Goal: Answer question/provide support: Share knowledge or assist other users

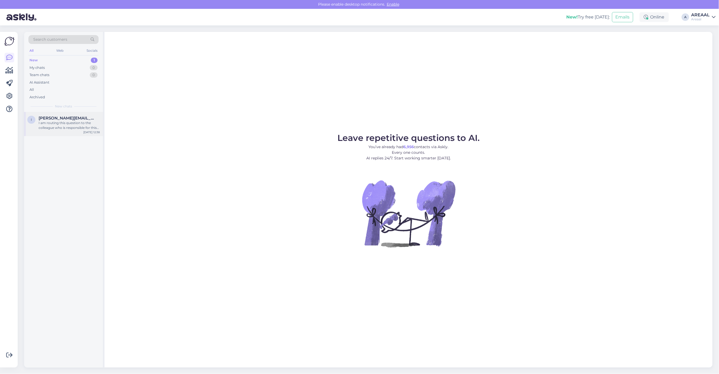
click at [49, 129] on div "I am routing this question to the colleague who is responsible for this topic. …" at bounding box center [69, 126] width 61 height 10
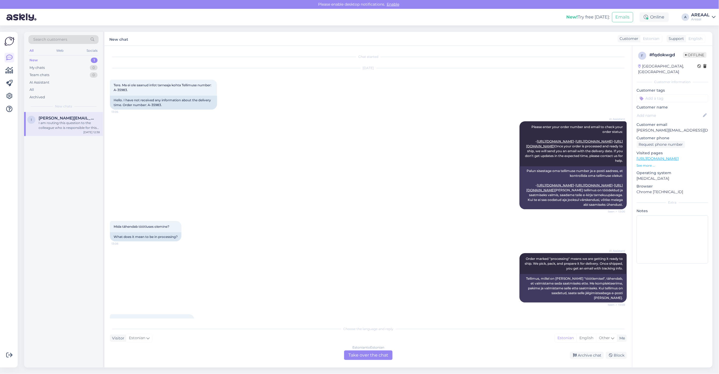
scroll to position [1685, 0]
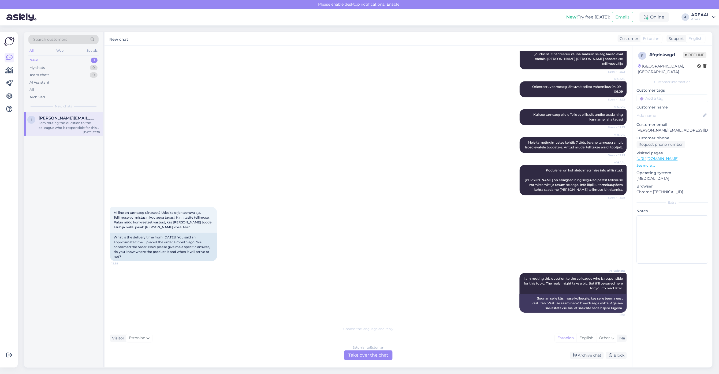
click at [335, 112] on div "AREAAL Kui see tarneaeg ei ole Teile sobilik, siis andke teada ning kanname rah…" at bounding box center [368, 117] width 517 height 28
click at [357, 352] on div "Estonian to Estonian Take over the chat" at bounding box center [368, 356] width 49 height 10
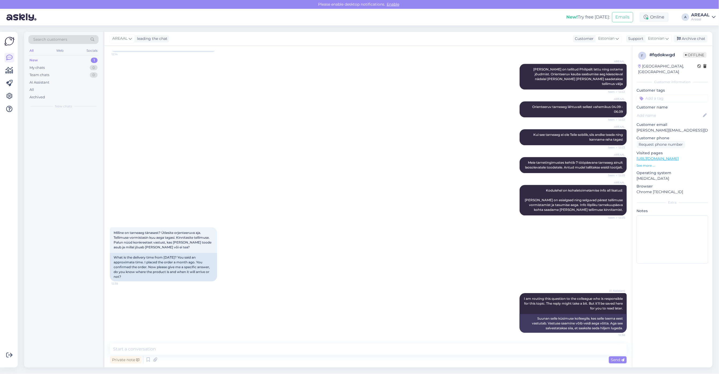
scroll to position [1665, 0]
click at [359, 354] on textarea at bounding box center [368, 349] width 517 height 11
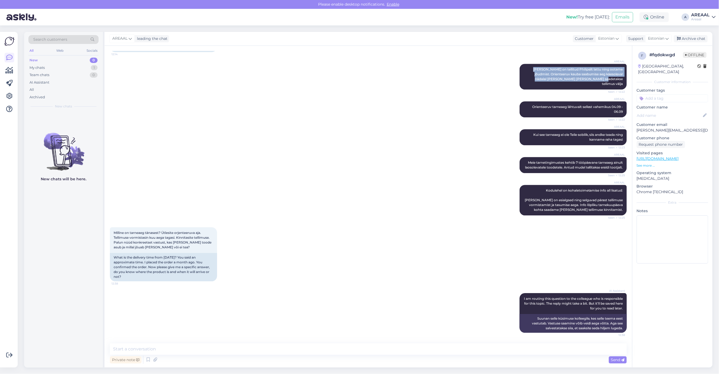
drag, startPoint x: 522, startPoint y: 66, endPoint x: 628, endPoint y: 82, distance: 106.9
click at [628, 82] on div "Chat started Aug 14 2025 Tere. Ma ei ole saanud infot tarneaja kohta Tellimuse …" at bounding box center [371, 195] width 522 height 288
copy span "Kaup on tellitud Philipsilt lattu ning ootame jõudmist. Orienteeruv kauba saabu…"
click at [316, 353] on textarea at bounding box center [368, 349] width 517 height 11
paste textarea "Kaup on tellitud Philipsilt lattu ning ootame jõudmist. Orienteeruv kauba saabu…"
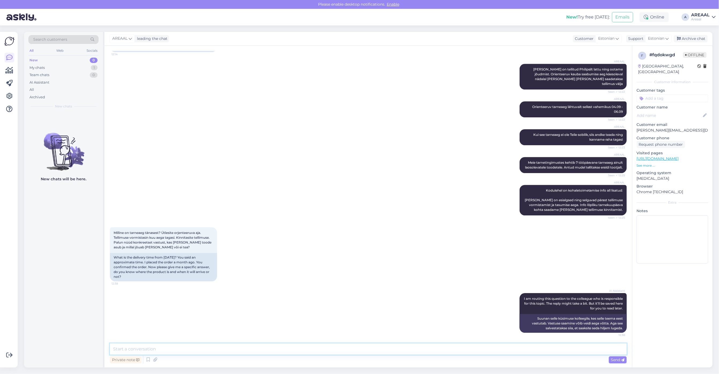
type textarea "Kaup on tellitud Philipsilt lattu ning ootame jõudmist. Orienteeruv kauba saabu…"
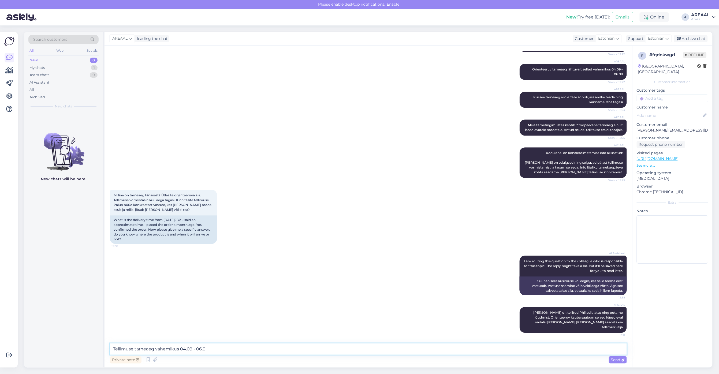
type textarea "Tellimuse tarneaeg vahemikus 04.09 - 06.09"
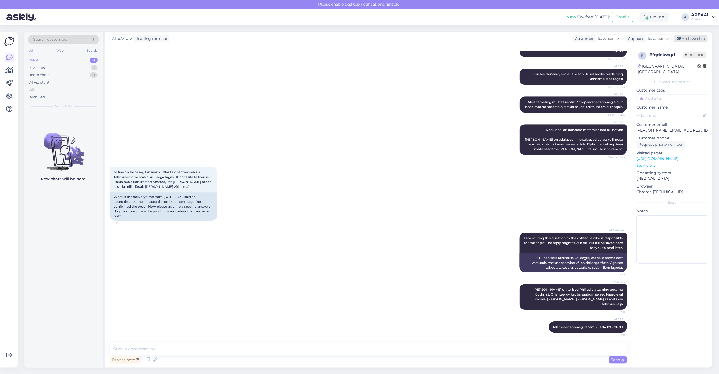
click at [703, 39] on div "Archive chat" at bounding box center [691, 38] width 34 height 7
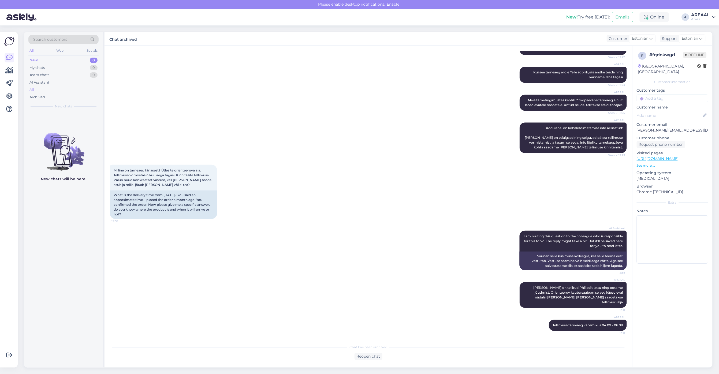
click at [71, 89] on div "All" at bounding box center [63, 90] width 70 height 8
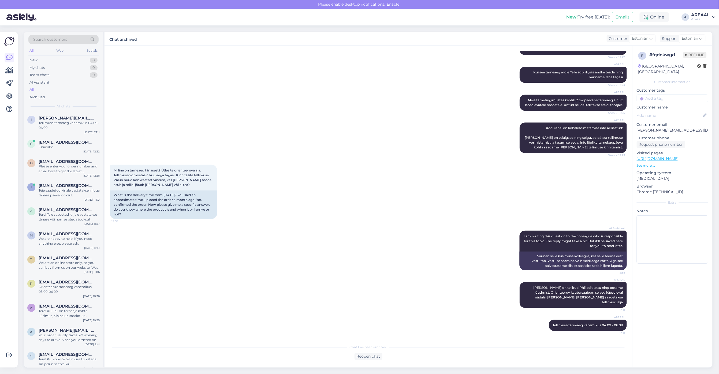
click at [284, 135] on div "AREAAL Kodulehel on kohaletoimetamise info all lisatud: Tarneajad on esialgsed …" at bounding box center [368, 138] width 517 height 42
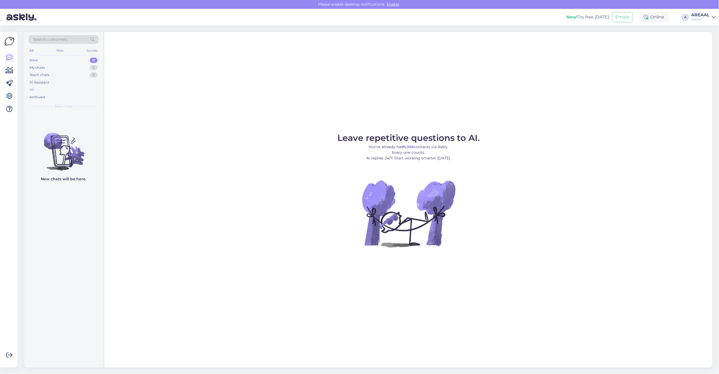
click at [74, 90] on div "All" at bounding box center [63, 90] width 70 height 8
click at [80, 90] on div "All" at bounding box center [63, 90] width 70 height 8
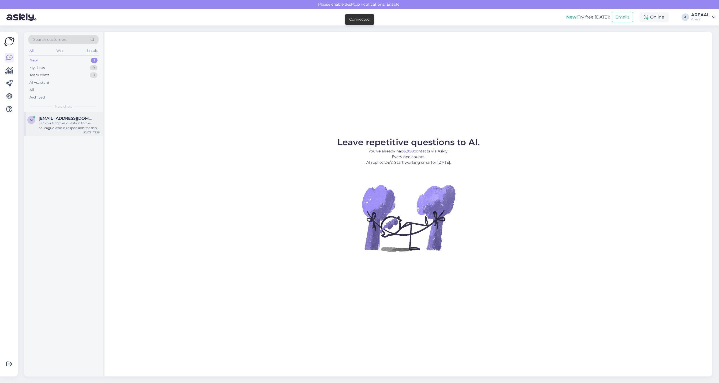
click at [66, 121] on div "I am routing this question to the colleague who is responsible for this topic. …" at bounding box center [69, 126] width 61 height 10
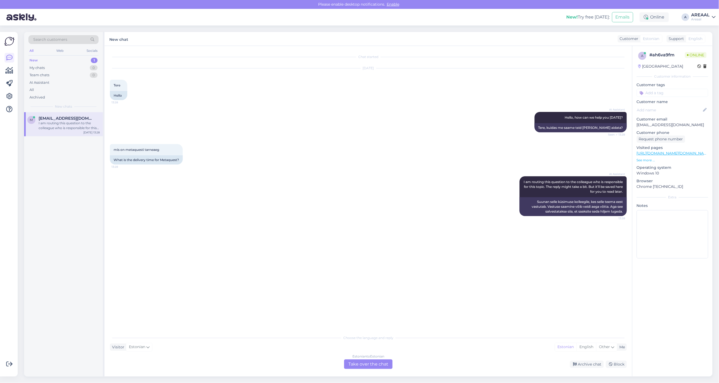
click at [360, 365] on div "Estonian to Estonian Take over the chat" at bounding box center [368, 364] width 49 height 10
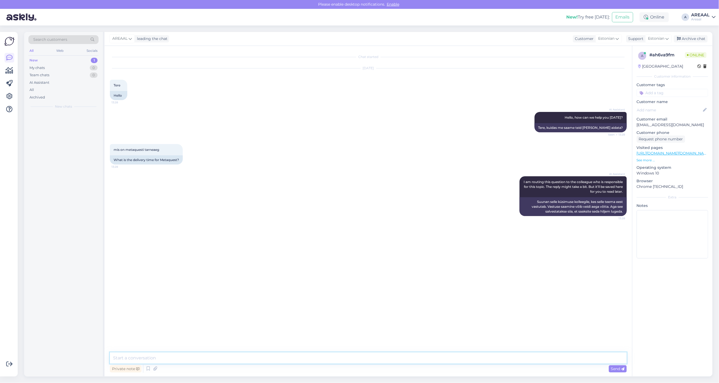
click at [360, 358] on textarea at bounding box center [368, 357] width 517 height 11
type textarea "Orienteeruv tarneaeg 5-10 tööpäeva"
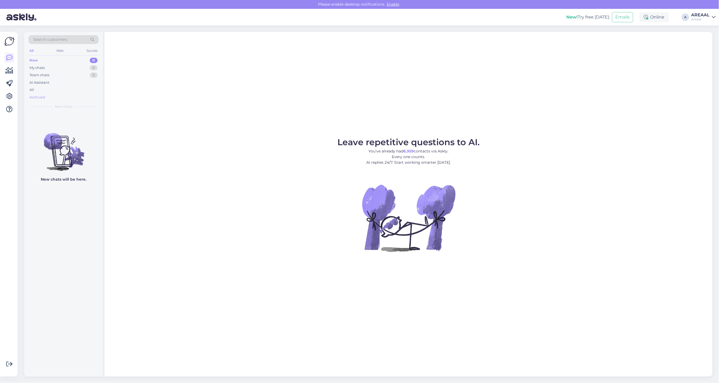
click at [81, 97] on div "Archived" at bounding box center [63, 98] width 70 height 8
click at [77, 87] on div "All" at bounding box center [63, 90] width 70 height 8
click at [54, 117] on span "[PERSON_NAME][EMAIL_ADDRESS][DOMAIN_NAME]" at bounding box center [67, 118] width 56 height 5
click at [95, 113] on div "g [PERSON_NAME][EMAIL_ADDRESS][DOMAIN_NAME] I am routing this question to the c…" at bounding box center [63, 124] width 79 height 24
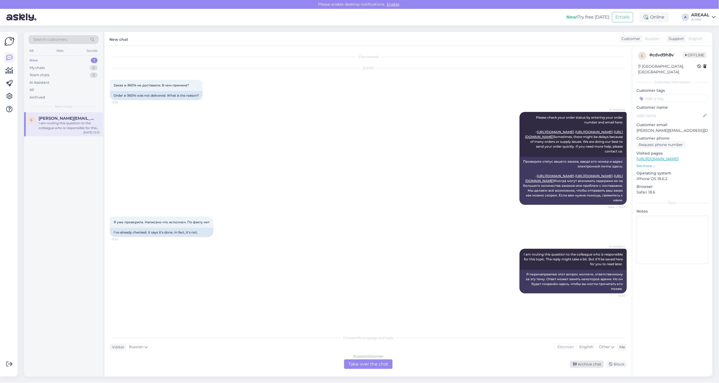
click at [597, 364] on div "Archive chat" at bounding box center [587, 363] width 34 height 7
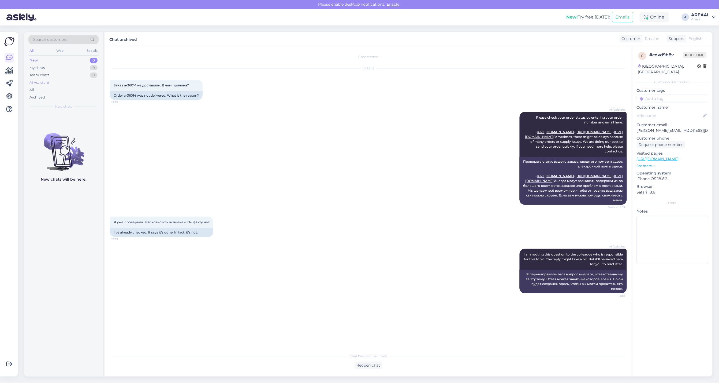
click at [77, 85] on div "AI Assistant" at bounding box center [63, 83] width 70 height 8
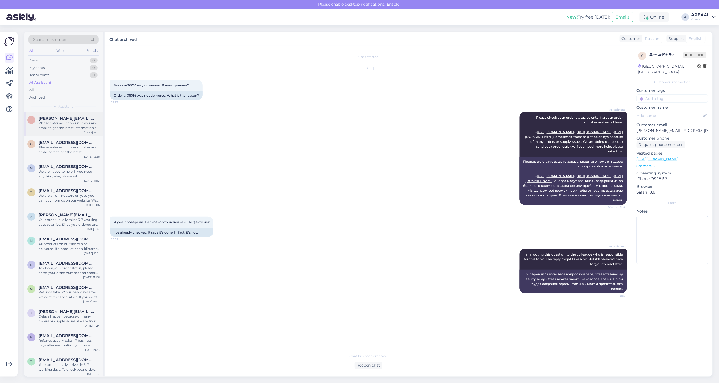
click at [71, 131] on div "e endel.sinilaan@mail.ee Please enter your order number and email to get the la…" at bounding box center [63, 124] width 79 height 24
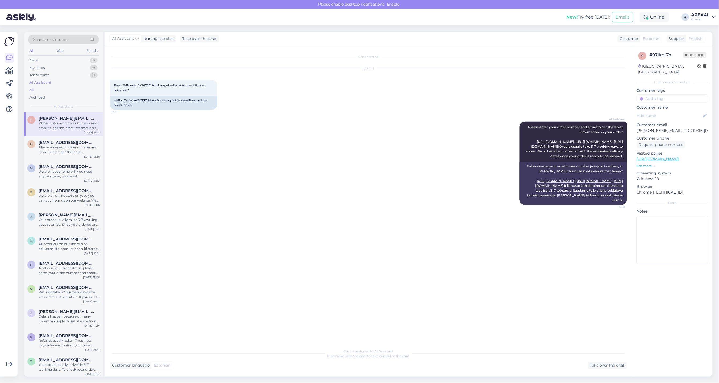
click at [67, 91] on div "All" at bounding box center [63, 90] width 70 height 8
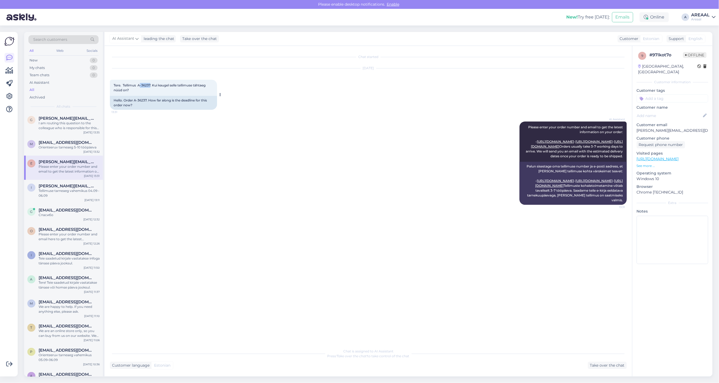
copy span "-36237"
copy span "-36237."
drag, startPoint x: 141, startPoint y: 84, endPoint x: 151, endPoint y: 85, distance: 10.7
click at [151, 85] on span "Tere. Tellimus A-36237. Kui kaugel selle tellimuse tähtaeg nüüd on?" at bounding box center [160, 87] width 93 height 9
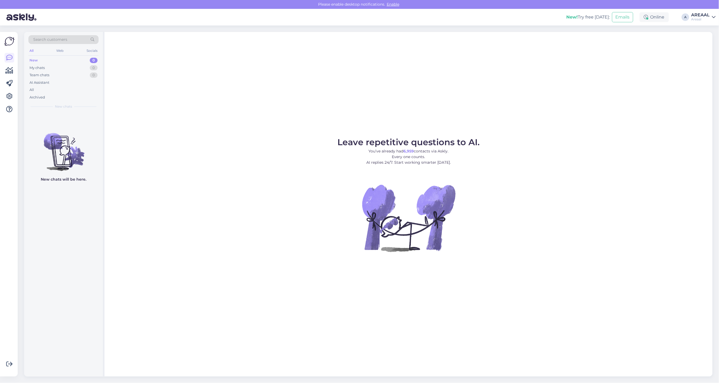
click at [79, 90] on div "All" at bounding box center [63, 90] width 70 height 8
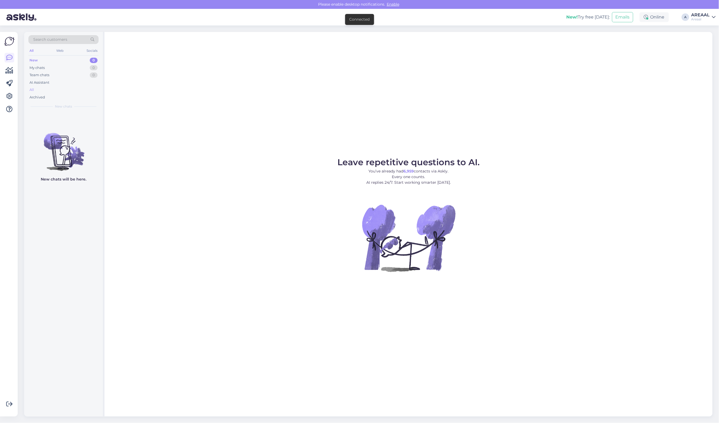
click at [36, 87] on div "All" at bounding box center [63, 90] width 70 height 8
click at [74, 91] on div "All" at bounding box center [63, 90] width 70 height 8
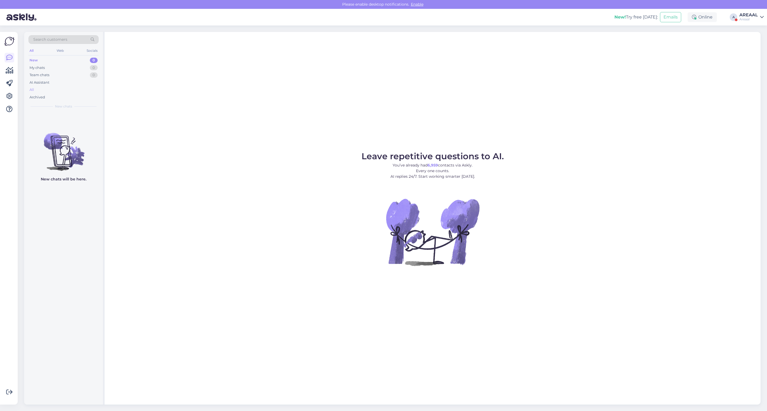
click at [53, 87] on div "All" at bounding box center [63, 90] width 70 height 8
click at [75, 90] on div "All" at bounding box center [63, 90] width 70 height 8
click at [50, 91] on div "All" at bounding box center [63, 90] width 70 height 8
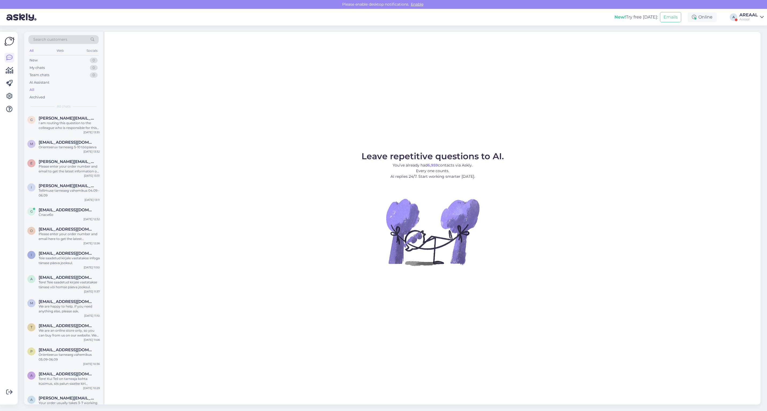
click at [234, 95] on div "Leave repetitive questions to AI. You’ve already had 6,959 contacts via Askly. …" at bounding box center [433, 218] width 656 height 373
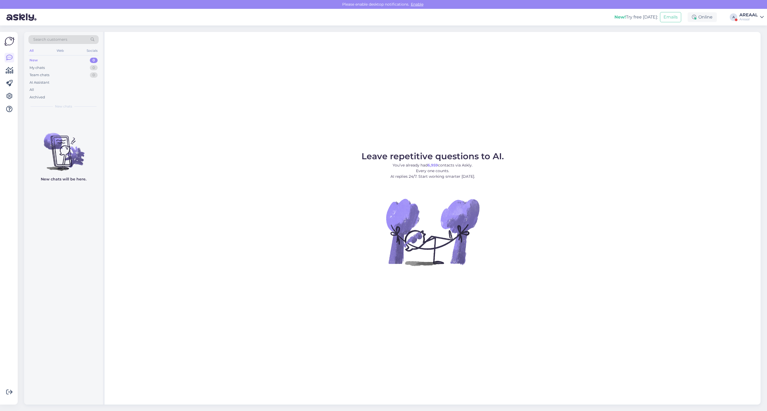
click at [765, 14] on div "New! Try free [DATE]: Emails Online A AREAAL Areaal" at bounding box center [383, 17] width 767 height 17
click at [753, 14] on div "AREAAL" at bounding box center [748, 15] width 19 height 4
click at [81, 113] on div "q #quale60c 1 Что же ИИ - тебе придётся передать мой агенту, который сможет про…" at bounding box center [63, 124] width 79 height 24
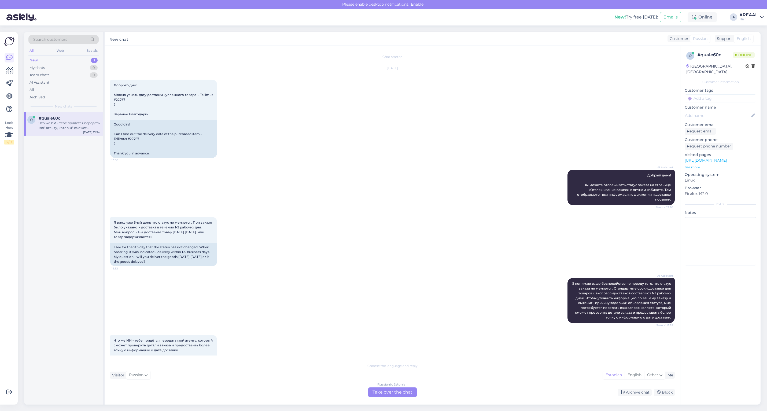
scroll to position [24, 0]
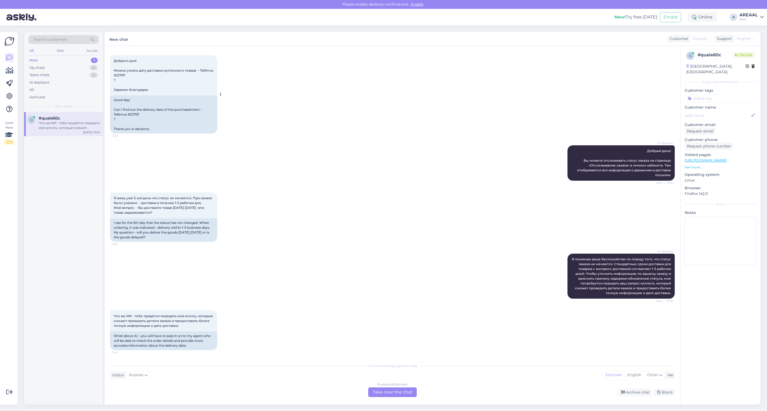
click at [135, 116] on div "Good day! Can I find out the delivery date of the purchased item - Tellimus #22…" at bounding box center [163, 114] width 107 height 38
copy div "22767"
click at [387, 396] on div "Russian to Estonian Take over the chat" at bounding box center [392, 392] width 49 height 10
click at [357, 384] on div "Choose the language and reply Visitor Russian Me Estonian English Other Russian…" at bounding box center [392, 378] width 565 height 37
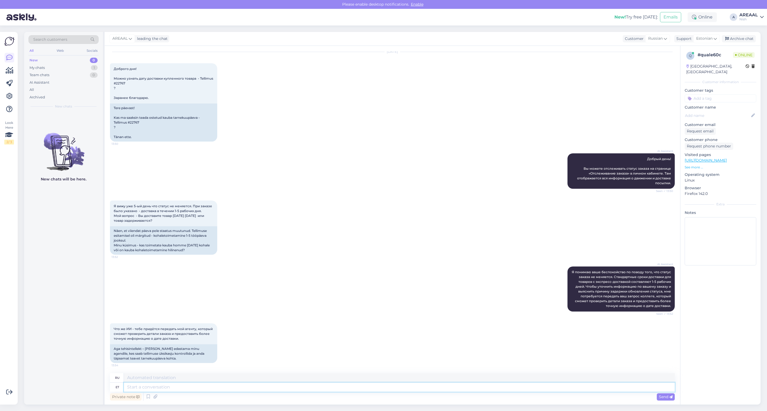
click at [354, 389] on textarea at bounding box center [399, 387] width 551 height 9
paste textarea "Meie tarnetingimustes kehtib 7 tööpäevane tarneaeg ainult laosolevatele toodete…"
type textarea "Meie tarnetingimustes kehtib 7 tööpäevane tarneaeg ainult laosolevatele toodete…"
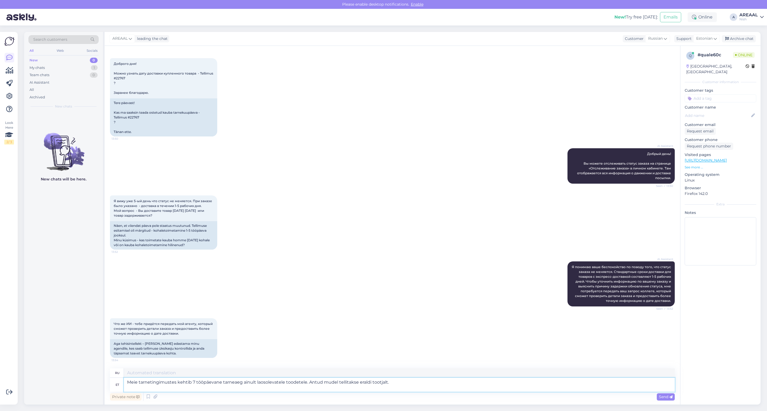
click at [193, 379] on textarea "Meie tarnetingimustes kehtib 7 tööpäevane tarneaeg ainult laosolevatele toodete…" at bounding box center [399, 385] width 551 height 14
type textarea "Наши условия доставки предусматривают срок доставки 7 рабочих дней только для т…"
type textarea "Meie tarnetingimustes kehtib tööpäevane tarneaeg ainult laosolevatele toodetele…"
type textarea "Наши условия доставки действительны только для товаров, имеющихся в наличии. Ср…"
type textarea "Meie tarnetingimustes kehtib 5-7 tööpäevane tarneaeg ainult laosolevatele toode…"
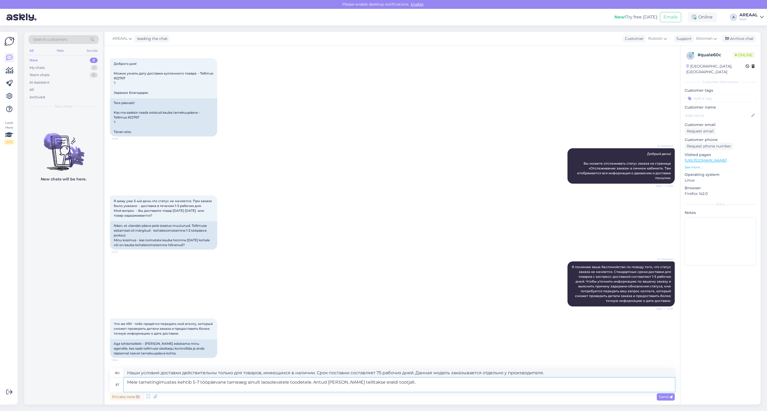
type textarea "Наши условия доставки действительны только для товаров, имеющихся в наличии, ср…"
drag, startPoint x: 420, startPoint y: 374, endPoint x: 421, endPoint y: 379, distance: 4.8
click at [420, 375] on textarea "Наши условия доставки действительны только для товаров, имеющихся в наличии, ср…" at bounding box center [399, 372] width 551 height 9
click at [425, 384] on textarea "Meie tarnetingimustes kehtib 5-7 tööpäevane tarneaeg ainult laosolevatele toode…" at bounding box center [399, 385] width 551 height 14
drag, startPoint x: 346, startPoint y: 384, endPoint x: 315, endPoint y: 382, distance: 30.7
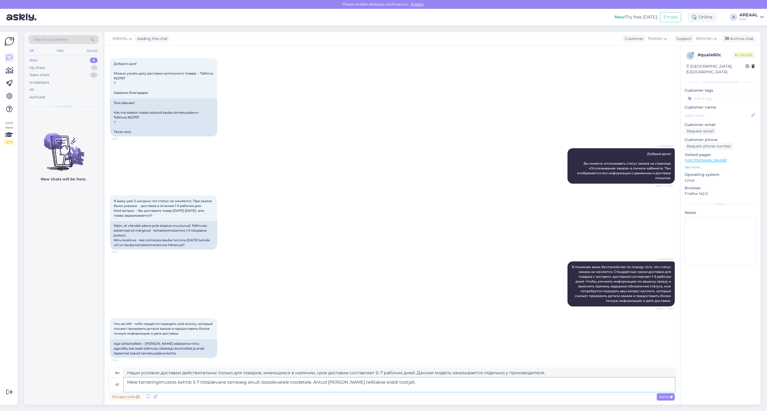
click at [315, 382] on textarea "Meie tarnetingimustes kehtib 5-7 tööpäevane tarneaeg ainult laosolevatele toode…" at bounding box center [399, 385] width 551 height 14
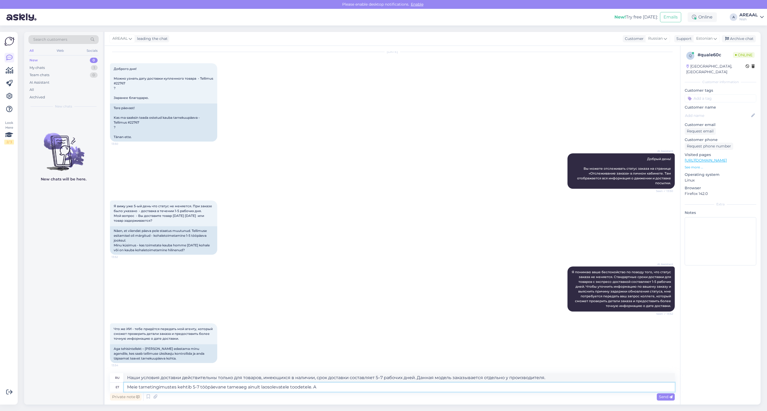
type textarea "Meie tarnetingimustes kehtib 5-7 tööpäevane tarneaeg ainult laosolevatele toode…"
type textarea "Наши условия доставки гласят, что срок доставки 5–7 рабочих дней применяется то…"
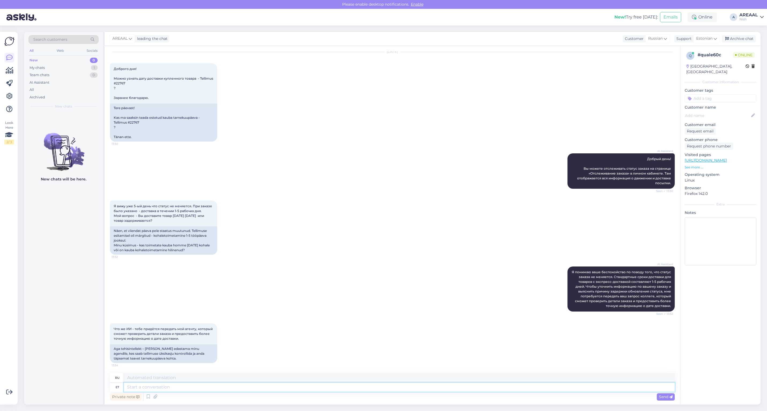
scroll to position [63, 0]
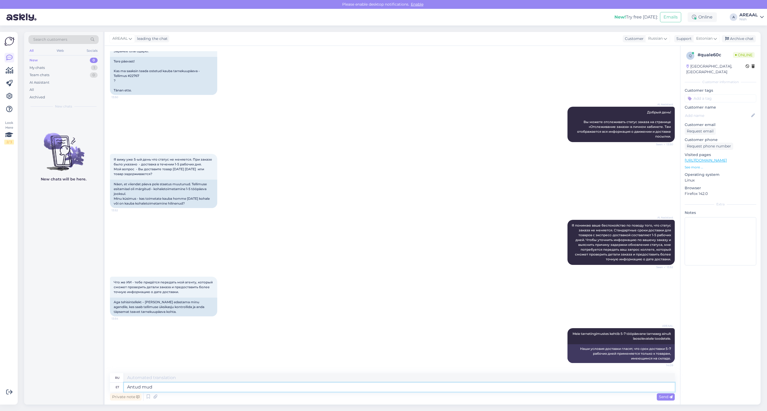
type textarea "Antud mude"
type textarea "Данный"
type textarea "Antud mudel tel"
type textarea "Эта модель"
type textarea "Antud mudel tellitakse to"
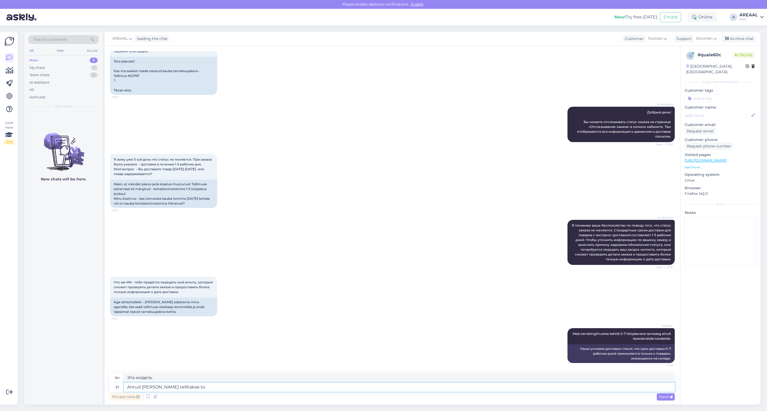
type textarea "Данная модель заказана."
type textarea "Antud mudel tellitakse tootjalt ja"
type textarea "Данная модель заказана у производителя."
type textarea "Antud mudel tellitakse tootjalt ja tar"
type textarea "Данная модель заказывается у производителя и"
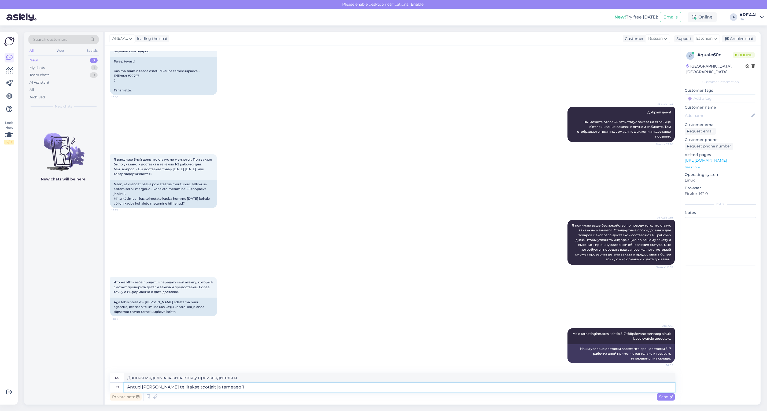
type textarea "Antud mudel tellitakse tootjalt ja tarneaeg 1-"
type textarea "Данная модель заказывается у производителя и срок поставки"
type textarea "Antud mudel tellitakse tootjalt ja tarneaeg 1-2 näd"
type textarea "Данная модель заказывается у производителя, срок поставки 1-2 дня."
type textarea "Antud mudel tellitakse tootjalt ja tarneaeg 1-2 nädalat"
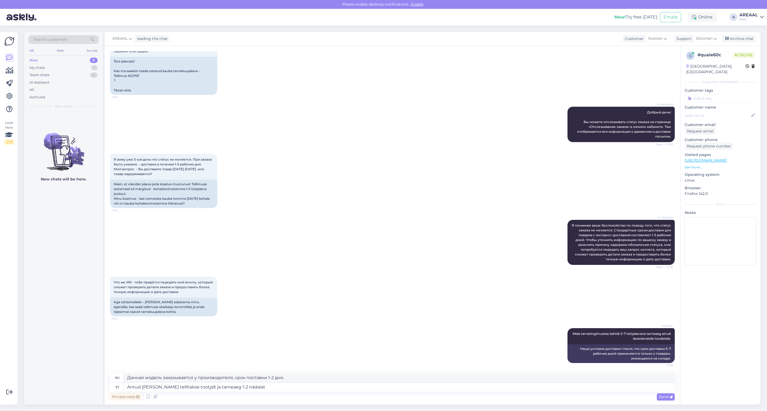
type textarea "Данная модель заказывается у производителя, срок поставки составляет 1-2 недели."
click at [396, 386] on textarea "Antud mudel tellitakse tootjalt ja tarneaeg 1-2 nädalat" at bounding box center [399, 387] width 551 height 9
drag, startPoint x: 295, startPoint y: 386, endPoint x: 219, endPoint y: 389, distance: 76.5
click at [219, 389] on textarea "Antud mudel tellitakse tootjalt ja tarneaeg 1-2 nädalat" at bounding box center [399, 387] width 551 height 9
click at [251, 389] on textarea "Antud mudel tellitakse tootjalt ja tarneaeg 1-2 nädalat" at bounding box center [399, 387] width 551 height 9
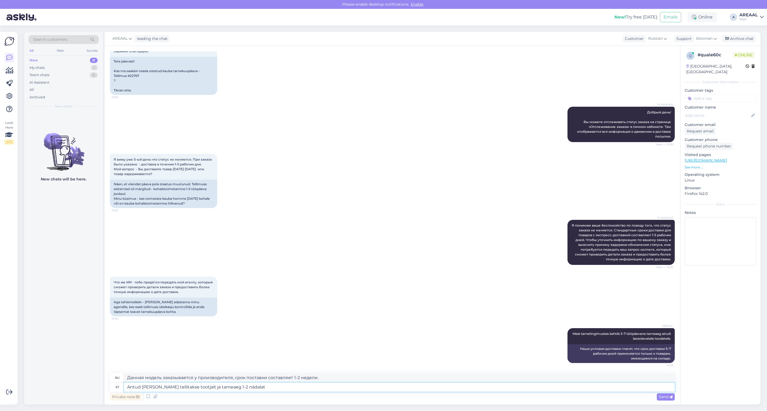
drag, startPoint x: 247, startPoint y: 387, endPoint x: 239, endPoint y: 387, distance: 7.8
click at [239, 387] on textarea "Antud mudel tellitakse tootjalt ja tarneaeg 1-2 nädalat" at bounding box center [399, 387] width 551 height 9
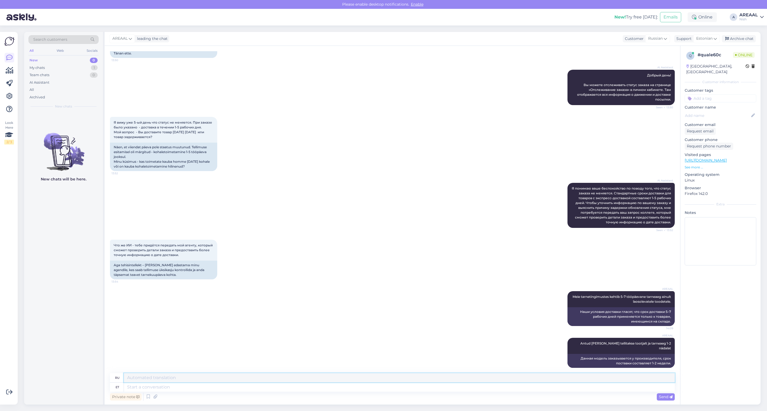
click at [203, 381] on textarea at bounding box center [399, 377] width 551 height 9
click at [199, 390] on textarea at bounding box center [399, 387] width 551 height 9
paste textarea "Kodulehel on kohaletoimetamise info all lisatud: Tarneajad on esialgsed ning se…"
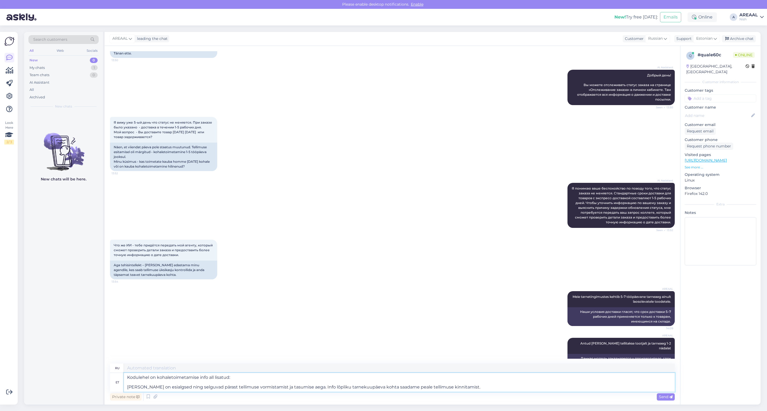
type textarea "Kodulehel on kohaletoimetamise info all lisatud: Tarneajad on esialgsed ning se…"
type textarea "На сайт добавлена ​​следующая информация о доставке: Сроки доставки предварител…"
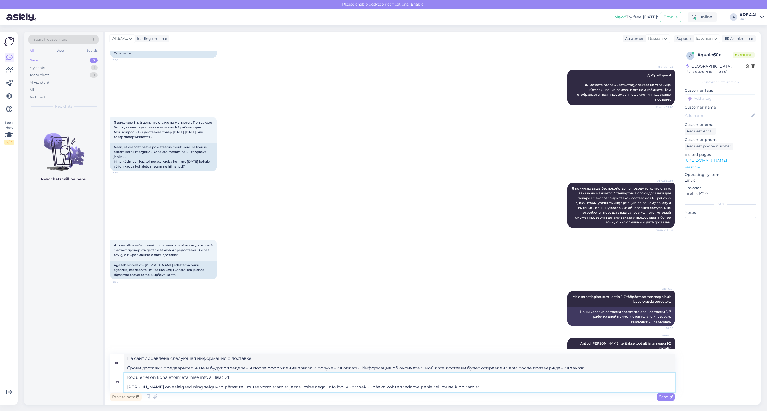
click at [208, 386] on textarea "Kodulehel on kohaletoimetamise info all lisatud: Tarneajad on esialgsed ning se…" at bounding box center [399, 382] width 551 height 19
paste textarea "Указанные сроки являются предварительными и уточняются после оформления и оплат…"
type textarea "Kodulehel on kohaletoimetamise info all lisatud: Указанные сроки являются предв…"
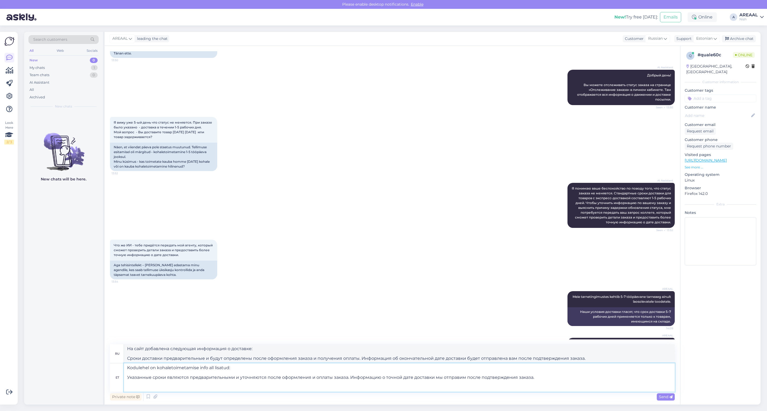
type textarea "На сайте в разделе "Информация о доставке" добавлено: Указанные сроки размещени…"
click at [560, 381] on textarea "Kodulehel on kohaletoimetamise info all lisatud: Указанные сроки являются предв…" at bounding box center [399, 377] width 551 height 28
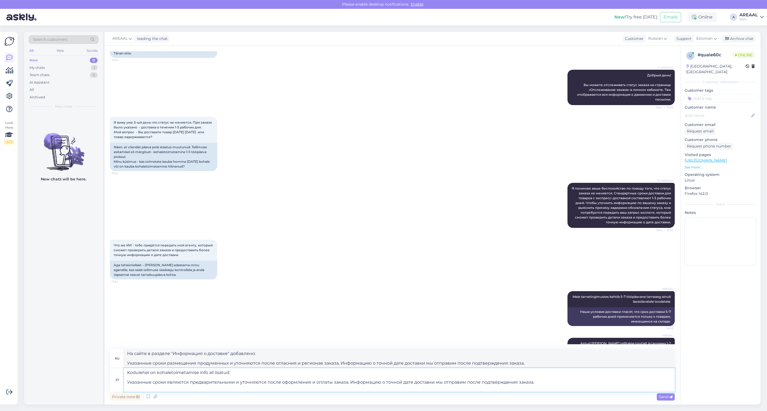
type textarea "Kodulehel on kohaletoimetamise info all lisatud: Указанные сроки являются предв…"
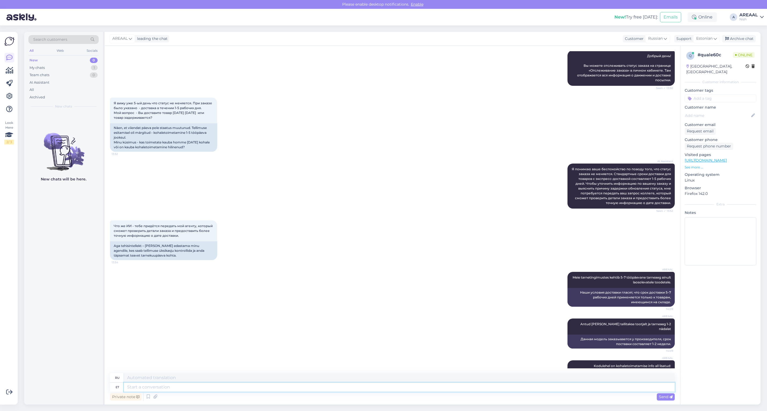
scroll to position [180, 0]
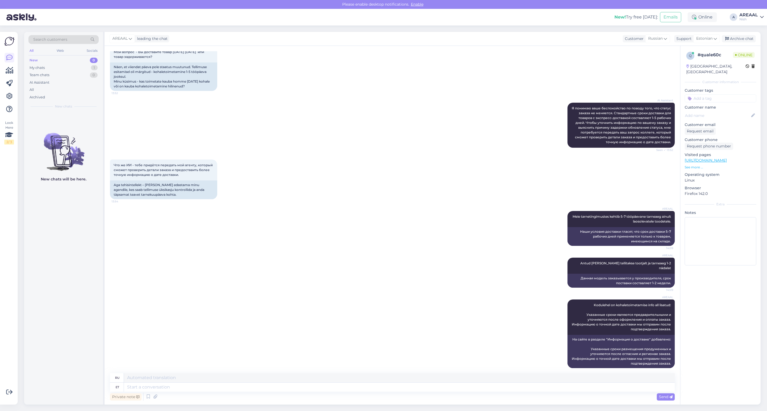
click at [396, 139] on div "AI Assistant Я понимаю ваше беспокойство по поводу того, что статус заказа не м…" at bounding box center [392, 125] width 565 height 57
click at [348, 176] on div "Что же ИИ - тебе придётся передать мой агенту, который сможет проверить детали …" at bounding box center [392, 179] width 565 height 51
click at [371, 301] on div "AREAAL Kodulehel on kohaletoimetamise info all lisatud: Указанные сроки являютс…" at bounding box center [392, 334] width 565 height 80
click at [743, 36] on div "Archive chat" at bounding box center [739, 38] width 34 height 7
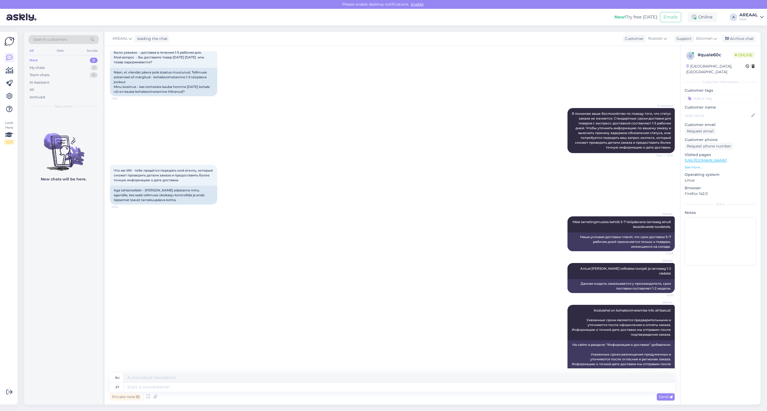
click at [749, 14] on div "AREAAL" at bounding box center [748, 15] width 19 height 4
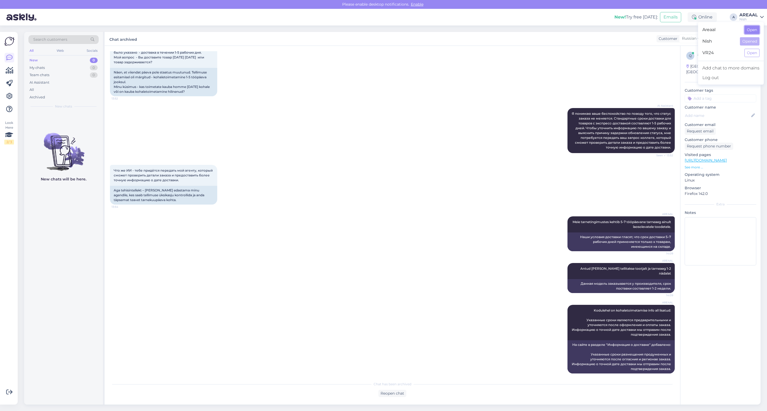
click at [754, 32] on button "Open" at bounding box center [751, 30] width 15 height 8
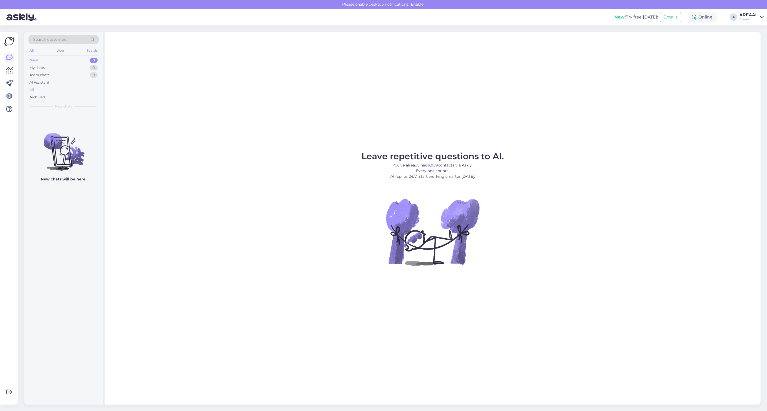
click at [71, 87] on div "All" at bounding box center [63, 90] width 70 height 8
click at [50, 98] on div "Archived" at bounding box center [63, 98] width 70 height 8
click at [52, 89] on div "All" at bounding box center [63, 90] width 70 height 8
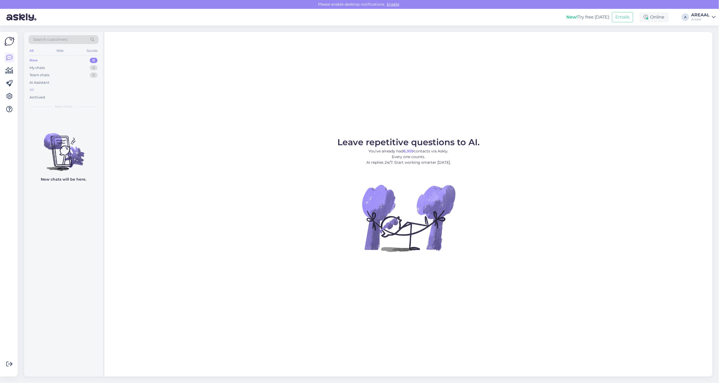
click at [53, 90] on div "All" at bounding box center [63, 90] width 70 height 8
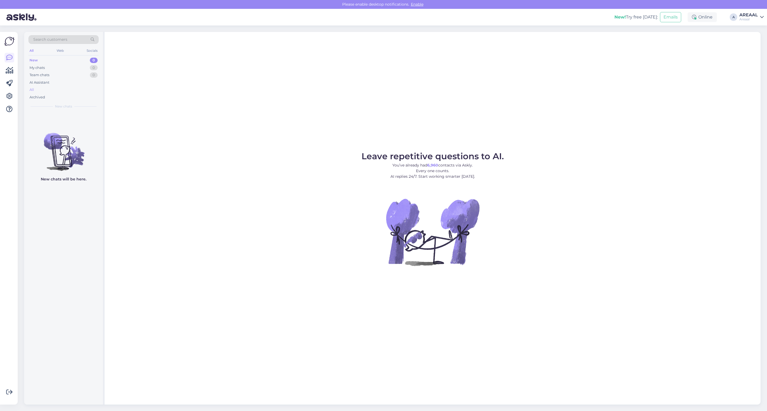
click at [55, 87] on div "All" at bounding box center [63, 90] width 70 height 8
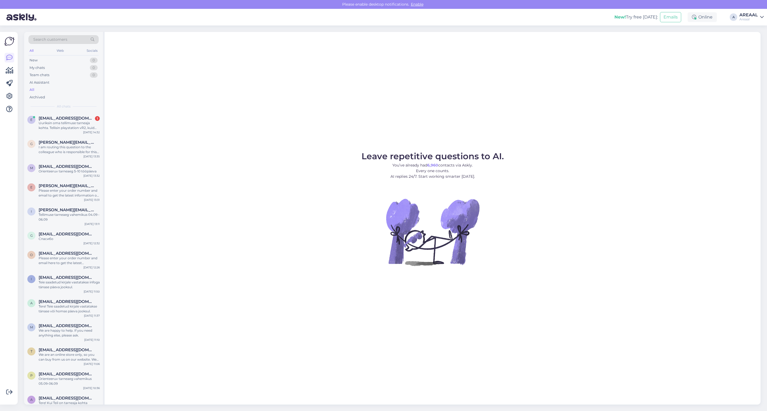
click at [299, 67] on div "Leave repetitive questions to AI. You’ve already had 6,960 contacts via Askly. …" at bounding box center [433, 218] width 656 height 373
click at [251, 114] on div "Leave repetitive questions to AI. You’ve already had 6,960 contacts via Askly. …" at bounding box center [433, 218] width 656 height 373
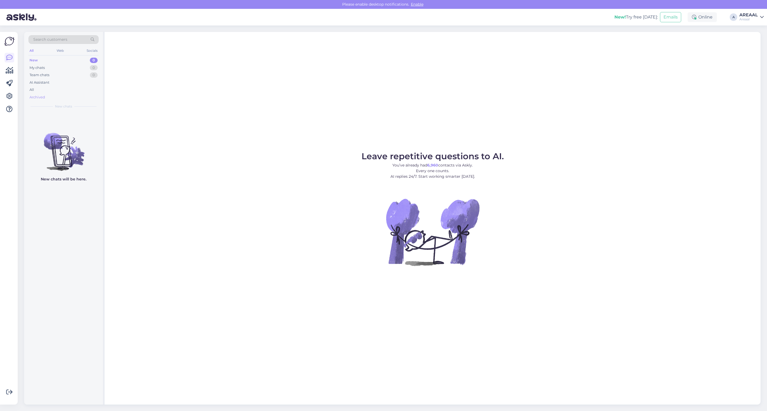
click at [59, 94] on div "Archived" at bounding box center [63, 98] width 70 height 8
click at [59, 91] on div "All" at bounding box center [63, 90] width 70 height 8
click at [40, 89] on div "All" at bounding box center [63, 90] width 70 height 8
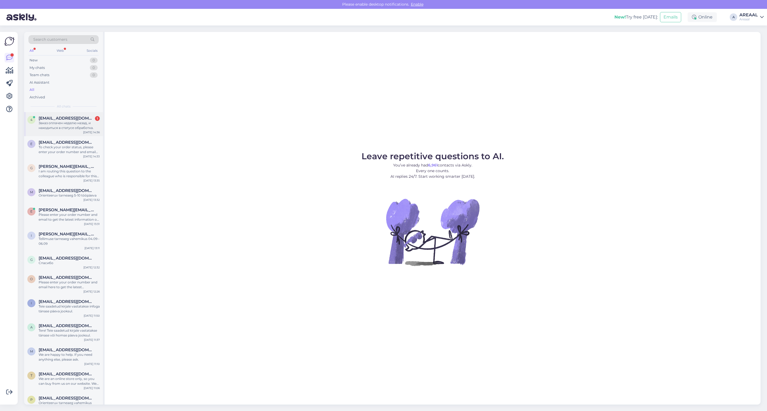
click at [61, 124] on div "Заказ оплачен неделю назад, и находиться в статусе обработка." at bounding box center [69, 126] width 61 height 10
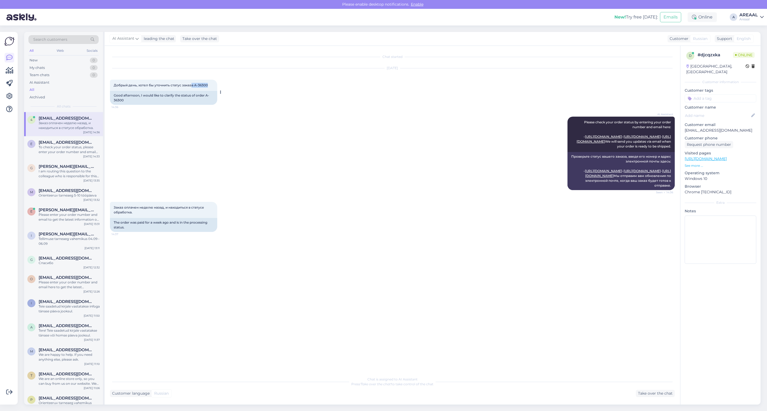
copy span "а A-36300"
copy span "A-36300"
drag, startPoint x: 208, startPoint y: 86, endPoint x: 193, endPoint y: 87, distance: 14.8
click at [193, 87] on div "Добрый день, хотел бы уточнить статус заказа A-36300 14:36" at bounding box center [163, 85] width 107 height 11
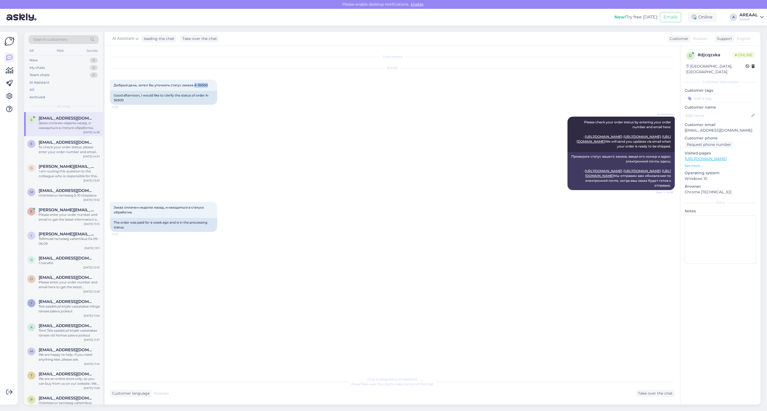
click at [353, 380] on span "Chat is assigned to AI Assistant Press 'Take over the chat' to take control of …" at bounding box center [392, 382] width 82 height 10
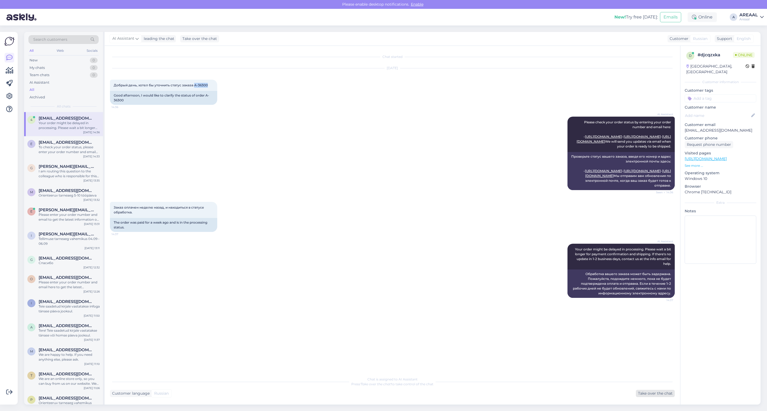
click at [645, 393] on div "Take over the chat" at bounding box center [655, 393] width 39 height 7
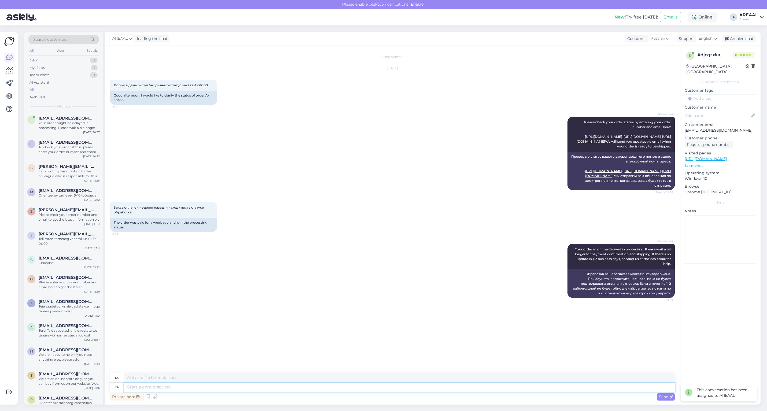
click at [621, 388] on textarea at bounding box center [399, 387] width 551 height 9
type textarea "Approximate d"
type textarea "Приблизительный"
type textarea "Approximate delivery time"
type textarea "Ориентировочная доставка"
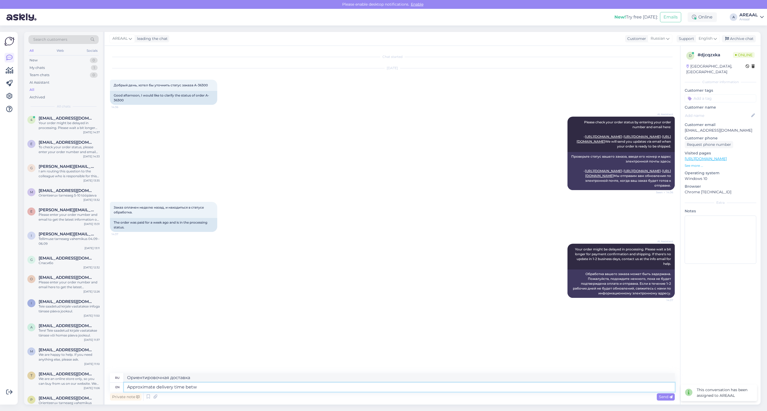
type textarea "Approximate delivery time betwe"
type textarea "Примерное время доставки"
type textarea "Approximate delivery time between 05-"
type textarea "Примерное время доставки между"
type textarea "Approximate delivery time between 05-10 se"
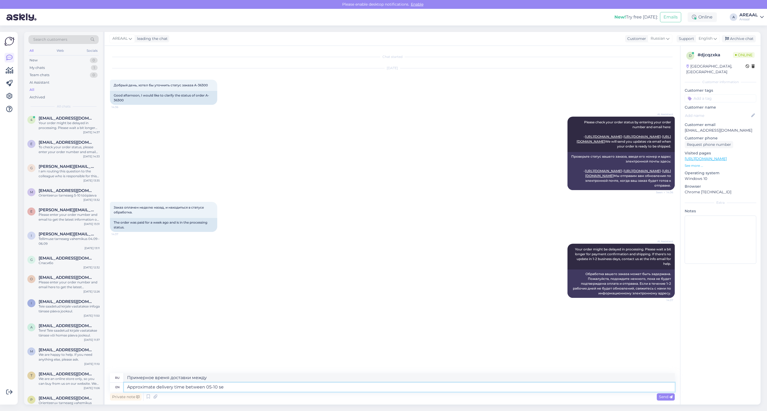
type textarea "Примерное время доставки между 05-10"
type textarea "Approximate delivery time between [DATE]-[DATE]"
type textarea "Ориентировочное время доставки 05-10 сентября."
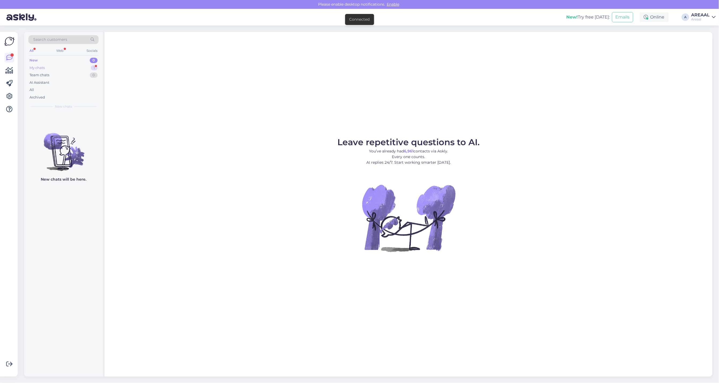
click at [78, 68] on div "My chats 1" at bounding box center [63, 68] width 70 height 8
click at [76, 116] on div "4mail@mail.ee 1" at bounding box center [69, 118] width 61 height 5
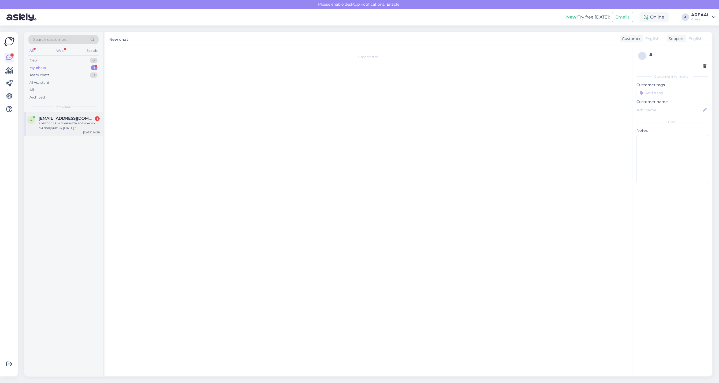
click at [87, 125] on div "Хотелось бы понимать возможно ли получить к 9 сентября?" at bounding box center [69, 126] width 61 height 10
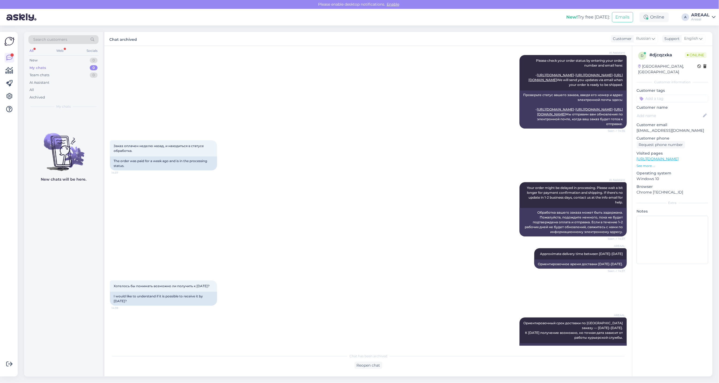
scroll to position [196, 0]
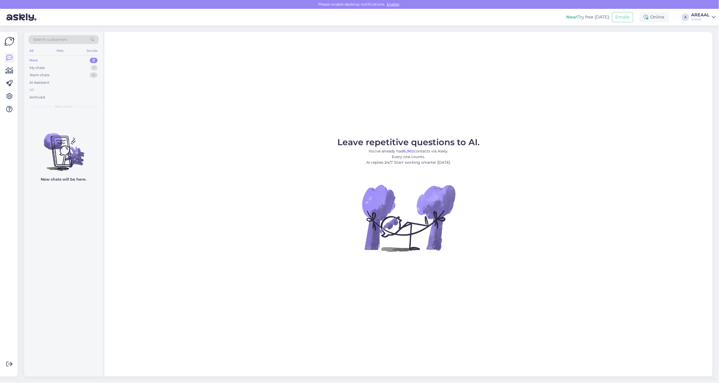
click at [56, 86] on div "New 0 My chats 1 Team chats 0 AI Assistant All Archived" at bounding box center [63, 79] width 70 height 44
click at [53, 90] on div "All" at bounding box center [63, 90] width 70 height 8
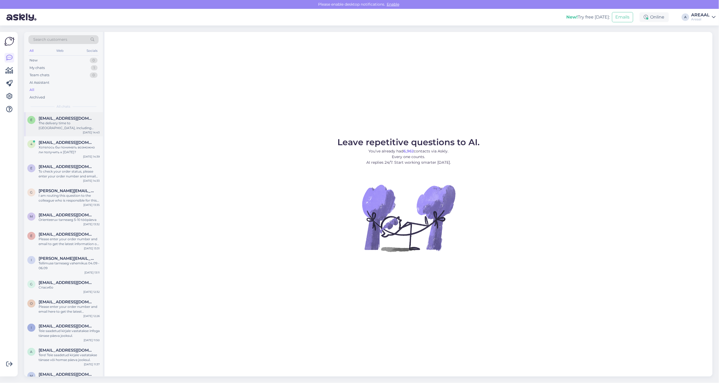
click at [56, 124] on div "The delivery time to Estonia, including Narva, is usually 3-7 working days. All…" at bounding box center [69, 126] width 61 height 10
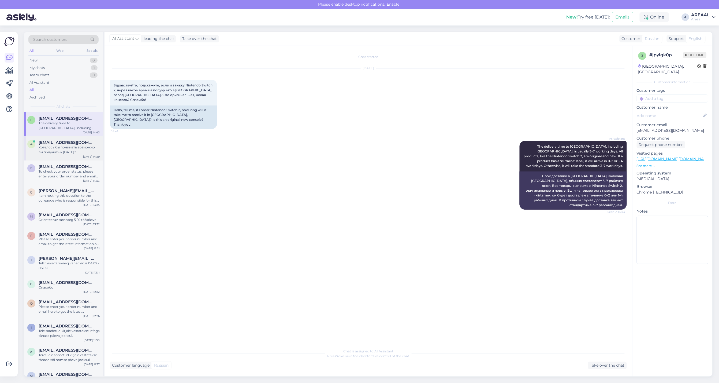
click at [80, 152] on div "Хотелось бы понимать возможно ли получить к 9 сентября?" at bounding box center [69, 150] width 61 height 10
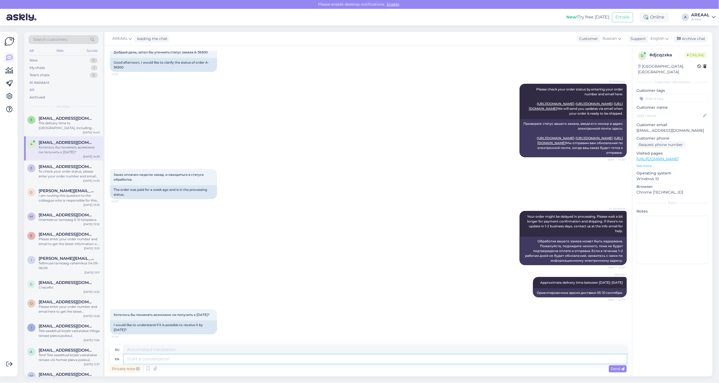
click at [187, 356] on textarea at bounding box center [375, 358] width 503 height 9
click at [182, 344] on div "Chat started Sep 1 2025 Добрый день, хотел бы уточнить статус заказа A-36300 14…" at bounding box center [369, 211] width 528 height 330
paste textarea "Ориентировочный срок доставки по Вашему заказу — 05–10 сентября. К 9 сентября п…"
click at [179, 356] on textarea "Ориентировочный срок доставки по Вашему заказу — 05–10 сентября. К 9 сентября п…" at bounding box center [375, 358] width 503 height 9
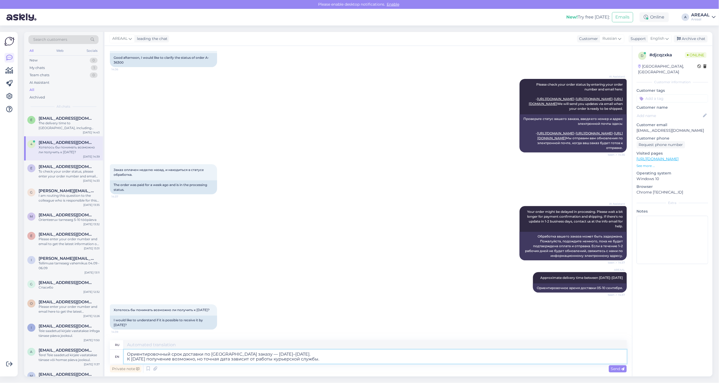
type textarea "Ориентировочный срок доставки по Вашему заказу — 05–10 сентября. К 9 сентября п…"
drag, startPoint x: 180, startPoint y: 349, endPoint x: 180, endPoint y: 343, distance: 5.1
click at [180, 348] on textarea at bounding box center [375, 344] width 503 height 9
paste textarea "Ориентировочный срок доставки по Вашему заказу — 05–10 сентября. К 9 сентября п…"
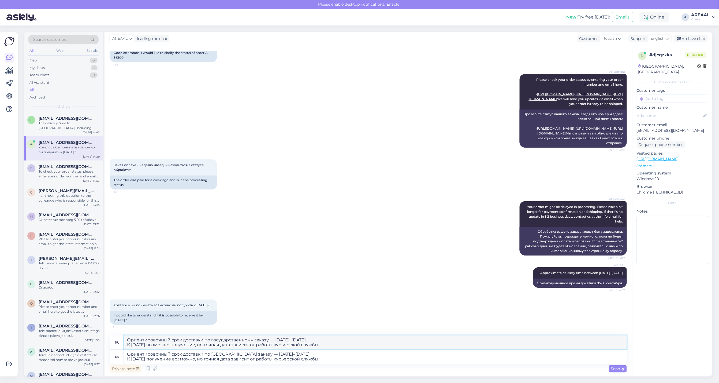
paste textarea "ашему заказу — 05–10 сентября. К 9 сентября получение возможно"
type textarea "Ориентировочный срок доставки по Вашему заказу — 05–10 сентября. К 9 сентября п…"
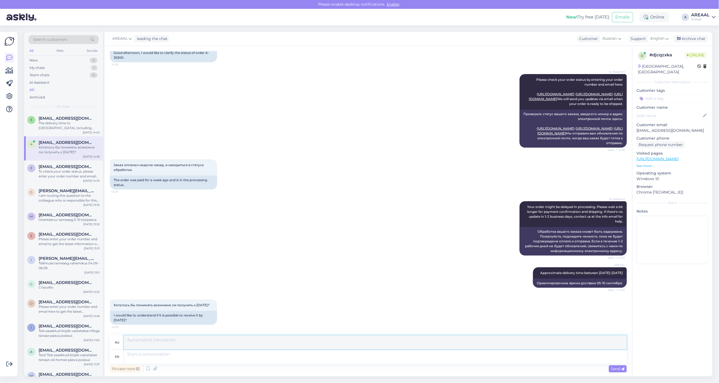
scroll to position [123, 0]
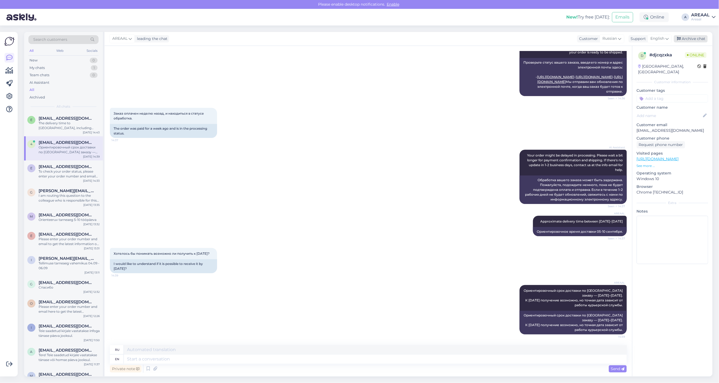
click at [686, 38] on div "Archive chat" at bounding box center [691, 38] width 34 height 7
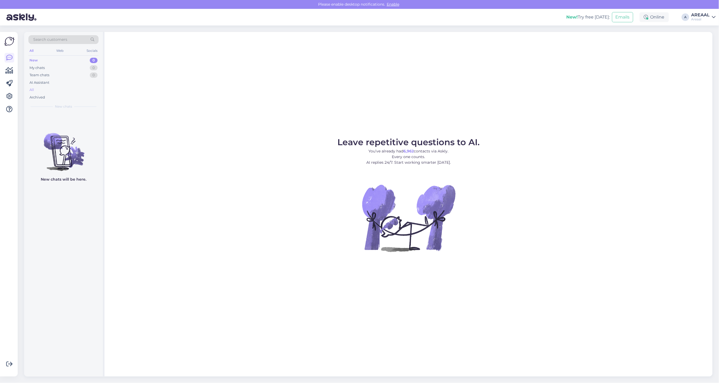
click at [93, 89] on div "All" at bounding box center [63, 90] width 70 height 8
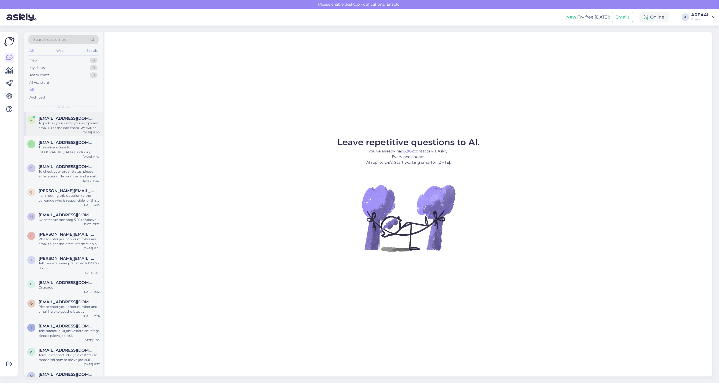
click at [95, 121] on div "To pick up your order yourself, please email us at the info email. We will help…" at bounding box center [69, 126] width 61 height 10
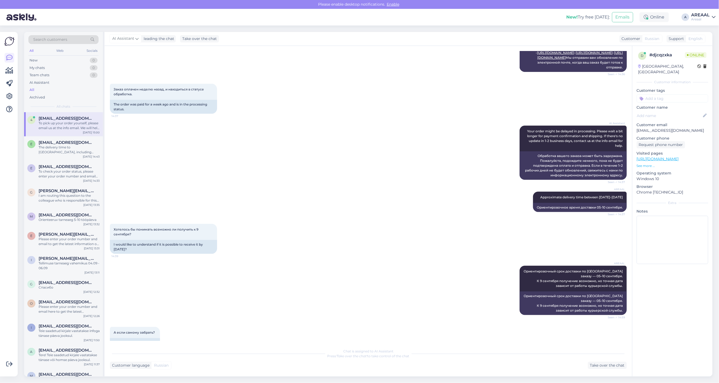
scroll to position [201, 0]
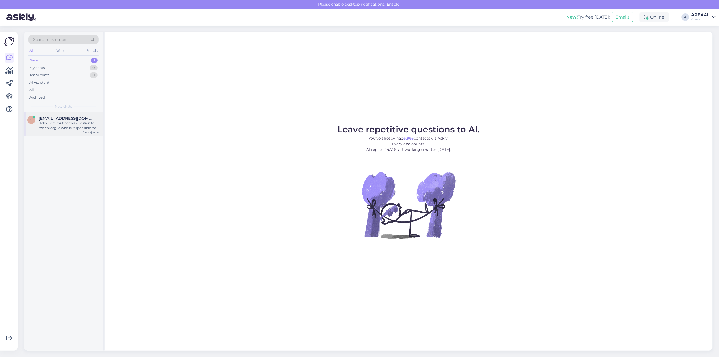
click at [87, 121] on div "Hello, I am routing this question to the colleague who is responsible for this …" at bounding box center [69, 126] width 61 height 10
click at [82, 119] on span "[EMAIL_ADDRESS][DOMAIN_NAME]" at bounding box center [67, 118] width 56 height 5
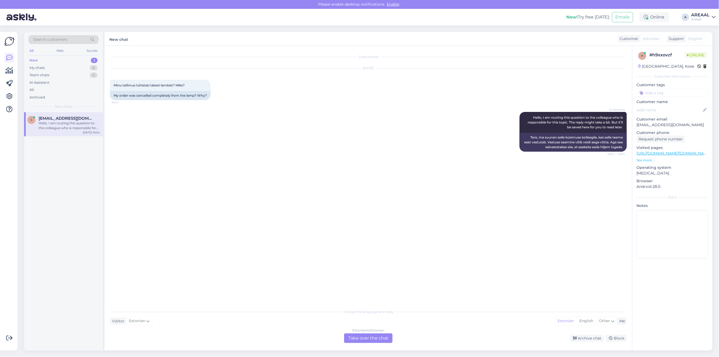
click at [359, 169] on div "Chat started Sep 1 2025 Minu tellimus tühistati täiesti lambist? Miks? 16:04 My…" at bounding box center [371, 176] width 522 height 250
click at [585, 336] on div "Archive chat" at bounding box center [587, 337] width 34 height 7
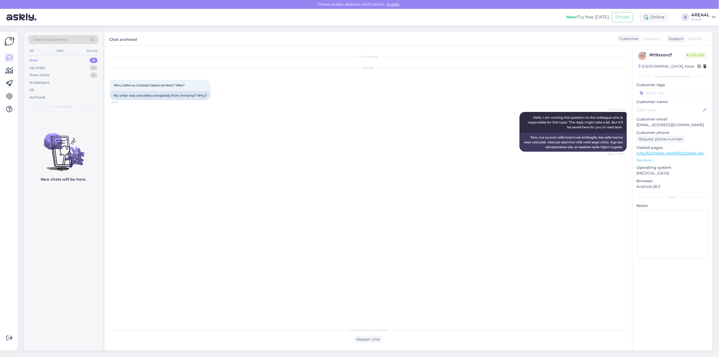
click at [339, 203] on div "Chat started Sep 1 2025 Minu tellimus tühistati täiesti lambist? Miks? 16:04 My…" at bounding box center [371, 185] width 522 height 268
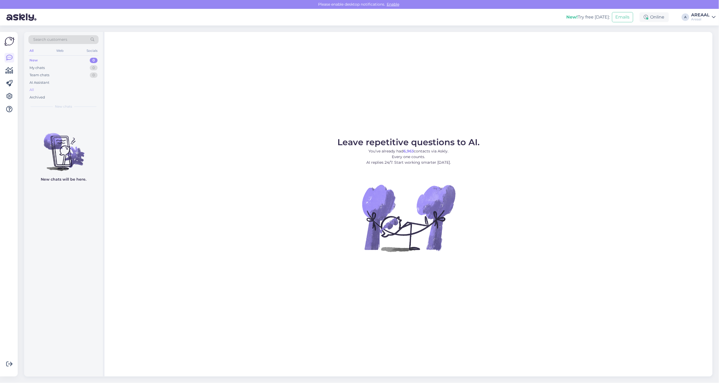
click at [73, 92] on div "All" at bounding box center [63, 90] width 70 height 8
click at [80, 122] on div "I am routing this question to the colleague who is responsible for this topic. …" at bounding box center [69, 126] width 61 height 10
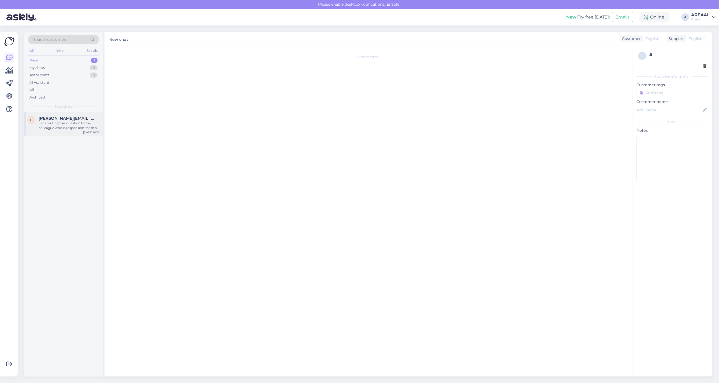
click at [80, 135] on div "g galina.gallit@gmail.com I am routing this question to the colleague who is re…" at bounding box center [63, 124] width 79 height 24
click at [87, 122] on div "I am routing this question to the colleague who is responsible for this topic. …" at bounding box center [69, 126] width 61 height 10
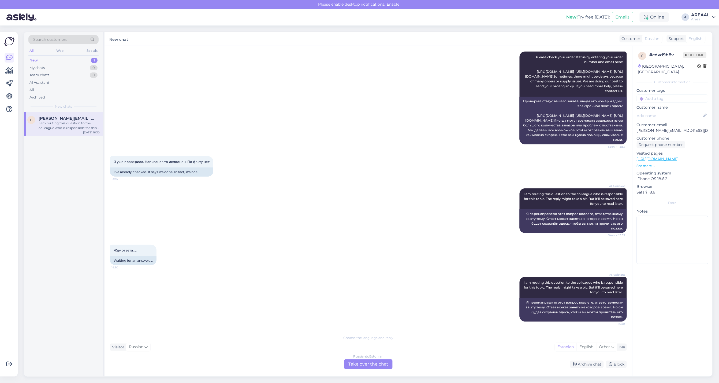
click at [372, 352] on div "Choose the language and reply Visitor Russian Me Estonian English Other Russian…" at bounding box center [368, 350] width 517 height 37
click at [368, 366] on div "Russian to Estonian Take over the chat" at bounding box center [368, 364] width 49 height 10
click at [364, 362] on div "Russian to Estonian Take over the chat" at bounding box center [368, 364] width 49 height 10
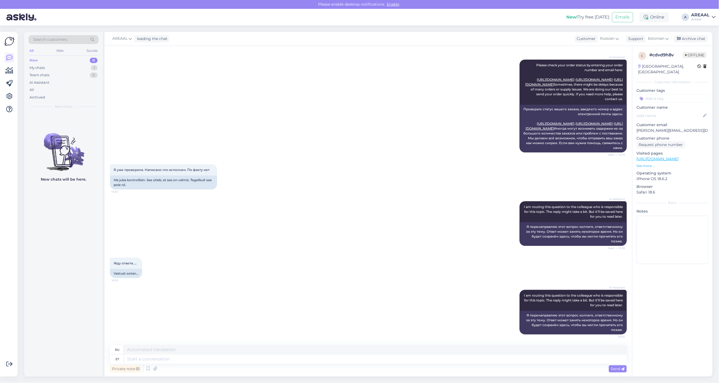
scroll to position [76, 0]
click at [364, 362] on textarea at bounding box center [375, 358] width 503 height 9
type textarea "If you"
type textarea "Если"
type textarea "If you have"
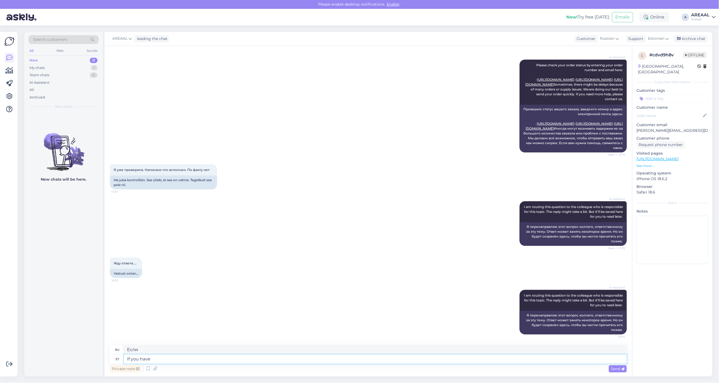
type textarea "Если ты"
type textarea "If you have prob"
type textarea "Если у вас есть"
type textarea "If you have problem wi"
type textarea "Если у вас есть проблема"
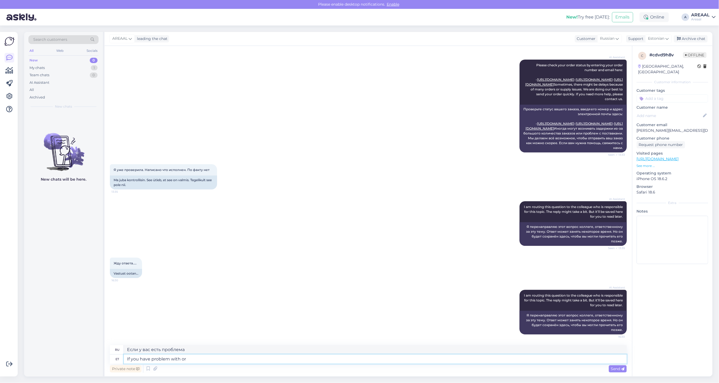
type textarea "If you have problem with ord"
type textarea "Если у вас есть проблемы с"
type textarea "If you have problem with order, plea"
type textarea "Если у вас возникли проблемы с заказом,"
type textarea "If you have problem with order, please"
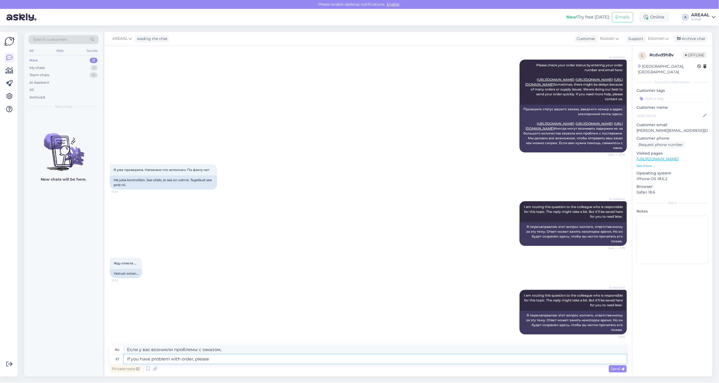
type textarea "Если у вас возникли проблемы с заказом, пожалуйста,"
type textarea "If you have problem with order, please send us"
type textarea "Если у вас возникли проблемы с заказом, пожалуйста, отправьте"
type textarea "If you have problem with order, please send us e-"
type textarea "Если у вас возникли проблемы с заказом, пожалуйста, отправьте нам"
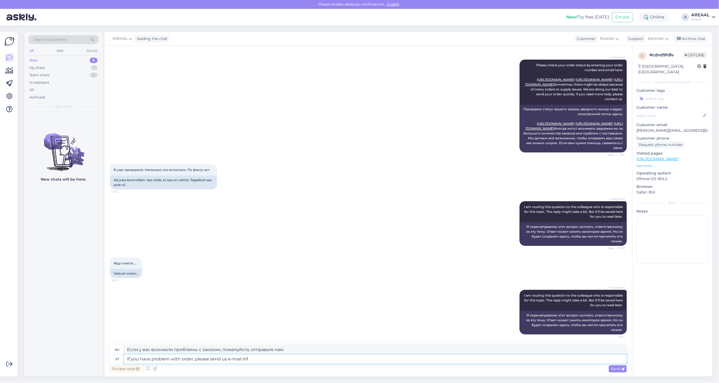
type textarea "If you have problem with order, please send us e-mail info"
type textarea "Если у вас возникли проблемы с заказом, пожалуйста, отправьте нам электронное п…"
type textarea "If you have problem with order, please send us e-mail info@areaal.ee"
type textarea "Если у вас возникли проблемы с заказом, отправьте нам электронное письмо info@a…"
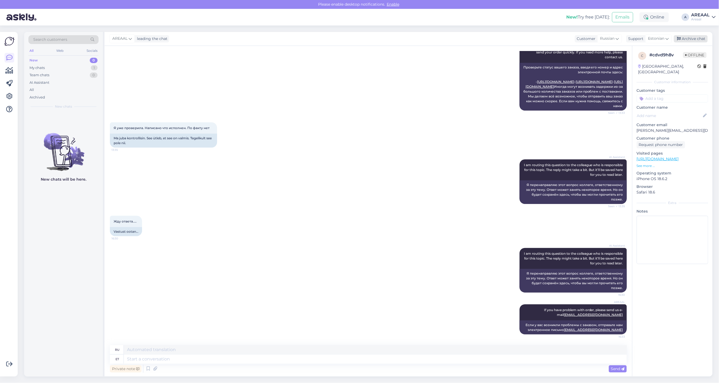
click at [696, 37] on div "Archive chat" at bounding box center [691, 38] width 34 height 7
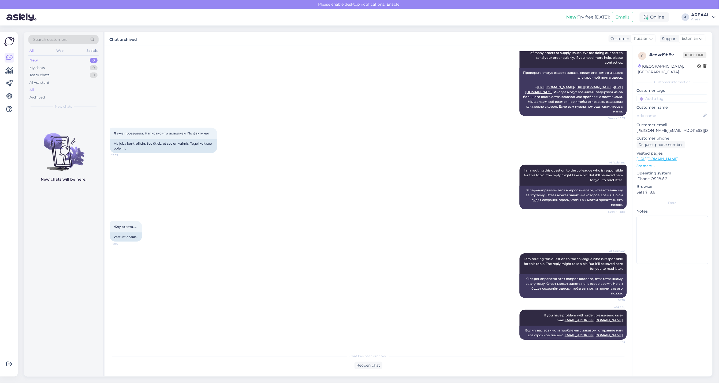
click at [52, 90] on div "All" at bounding box center [63, 90] width 70 height 8
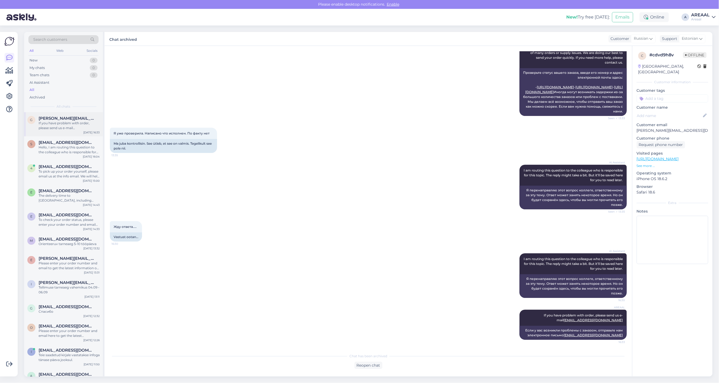
click at [74, 125] on div "If you have problem with order, please send us e-mail info@areaal.ee" at bounding box center [69, 126] width 61 height 10
click at [74, 145] on div "Hello, I am routing this question to the colleague who is responsible for this …" at bounding box center [69, 150] width 61 height 10
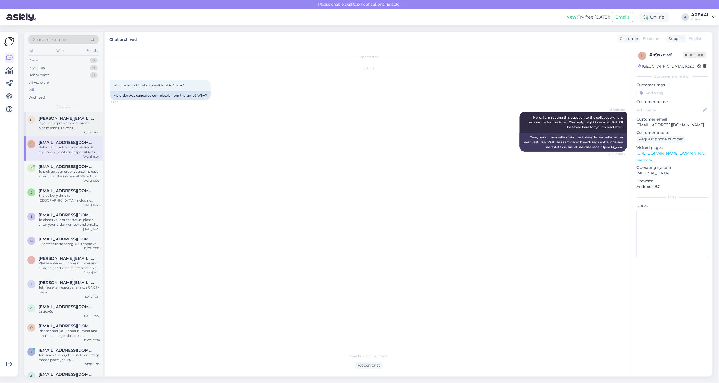
click at [70, 122] on div "If you have problem with order, please send us e-mail info@areaal.ee" at bounding box center [69, 126] width 61 height 10
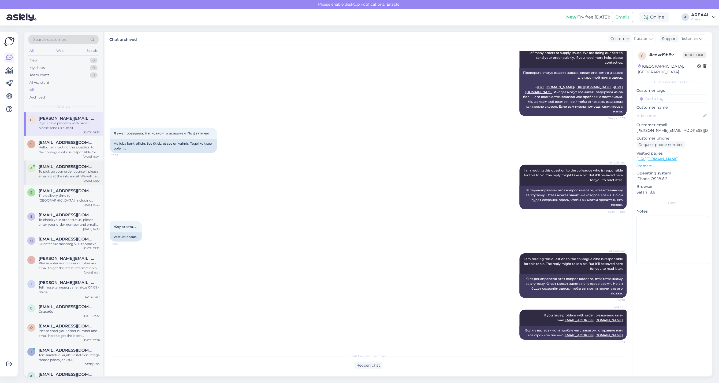
click at [66, 172] on div "To pick up your order yourself, please email us at the info email. We will help…" at bounding box center [69, 174] width 61 height 10
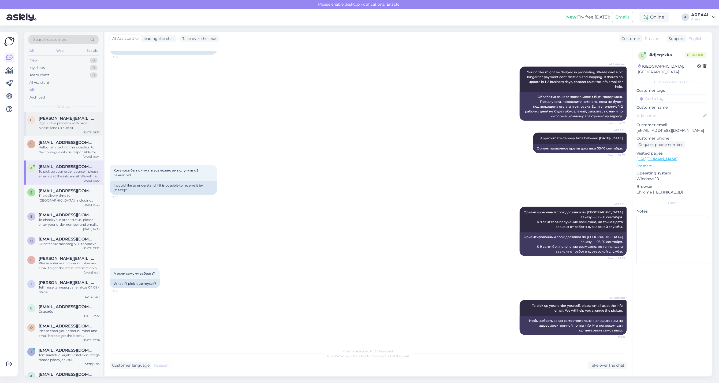
click at [60, 129] on div "If you have problem with order, please send us e-mail info@areaal.ee" at bounding box center [69, 126] width 61 height 10
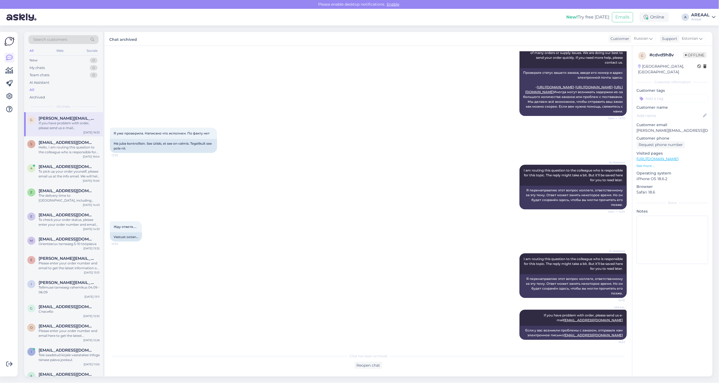
click at [702, 15] on div "AREAAL" at bounding box center [701, 15] width 19 height 4
click at [705, 37] on div "Nish Open" at bounding box center [683, 42] width 66 height 12
click at [707, 40] on button "Open" at bounding box center [704, 41] width 15 height 8
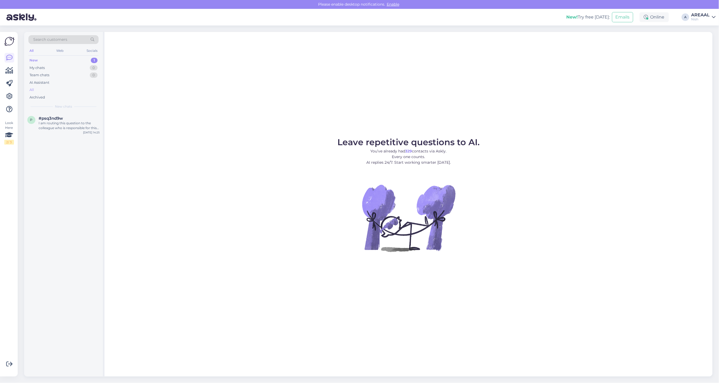
drag, startPoint x: 49, startPoint y: 78, endPoint x: 46, endPoint y: 90, distance: 12.7
click at [49, 78] on div "Team chats 0" at bounding box center [63, 75] width 70 height 8
click at [46, 90] on div "All" at bounding box center [63, 90] width 70 height 8
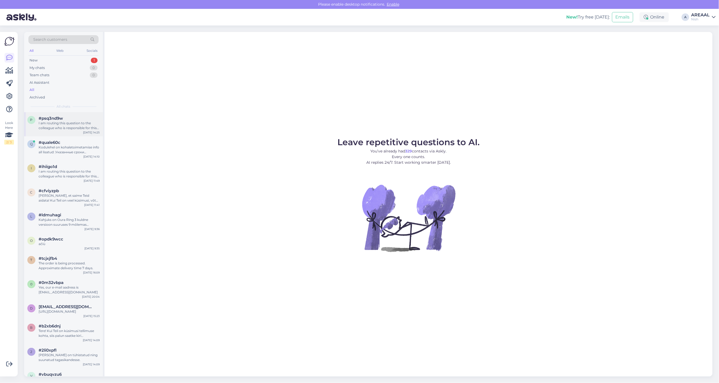
click at [55, 121] on div "I am routing this question to the colleague who is responsible for this topic. …" at bounding box center [69, 126] width 61 height 10
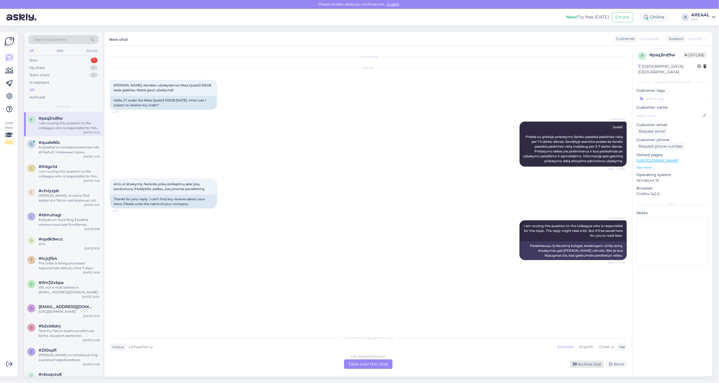
click at [589, 365] on div "Archive chat" at bounding box center [587, 363] width 34 height 7
click at [88, 151] on div "Kodulehel on kohaletoimetamise info all lisatud: Указанные сроки являются предв…" at bounding box center [69, 150] width 61 height 10
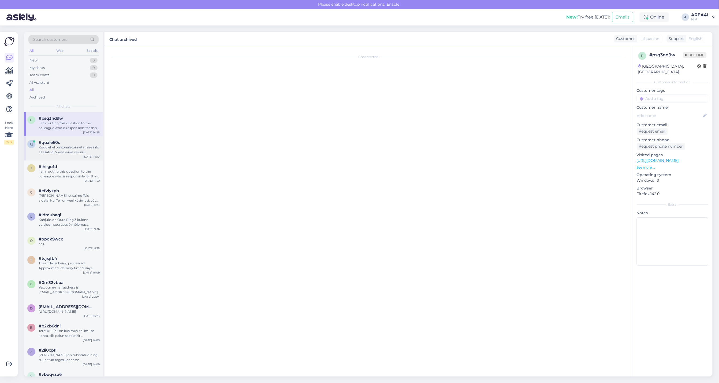
scroll to position [203, 0]
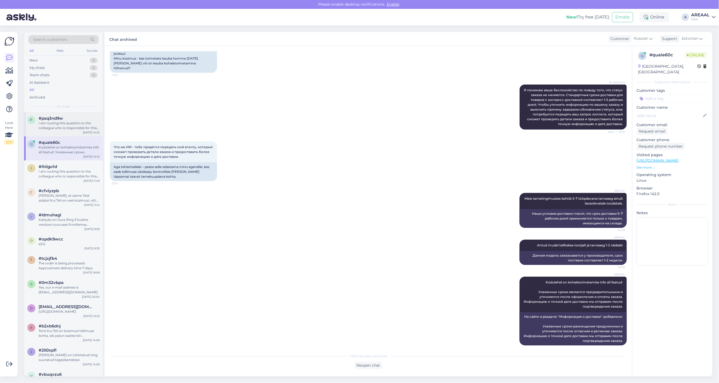
click at [83, 116] on div "#psq3nd9w" at bounding box center [69, 118] width 61 height 5
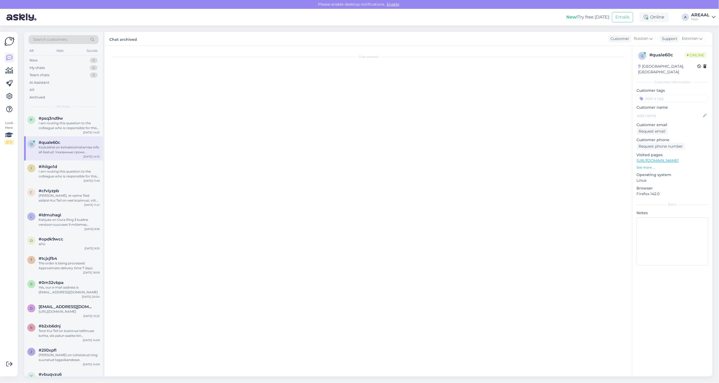
scroll to position [0, 0]
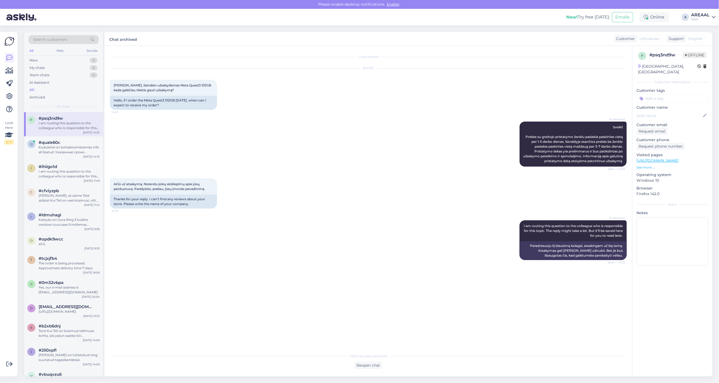
drag, startPoint x: 710, startPoint y: 17, endPoint x: 713, endPoint y: 21, distance: 5.0
click at [710, 17] on div "Nish" at bounding box center [701, 19] width 19 height 4
click at [715, 27] on div "Areaal Open" at bounding box center [683, 30] width 66 height 12
click at [700, 28] on button "Open" at bounding box center [704, 30] width 15 height 8
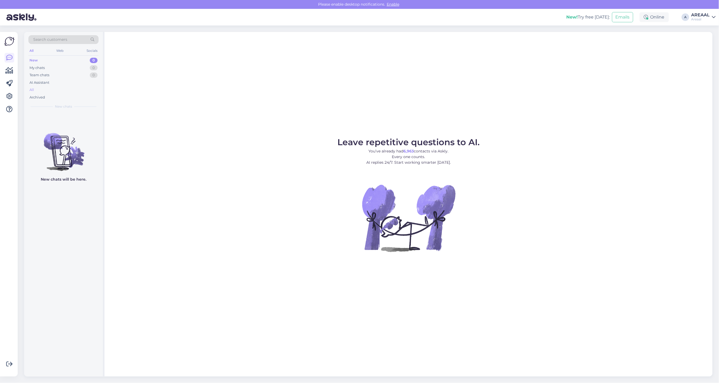
click at [82, 87] on div "All" at bounding box center [63, 90] width 70 height 8
click at [57, 92] on div "All" at bounding box center [63, 90] width 70 height 8
click at [70, 89] on div "All" at bounding box center [63, 90] width 70 height 8
click at [50, 87] on div "All" at bounding box center [63, 90] width 70 height 8
click at [38, 88] on div "All" at bounding box center [63, 90] width 70 height 8
